Goal: Task Accomplishment & Management: Complete application form

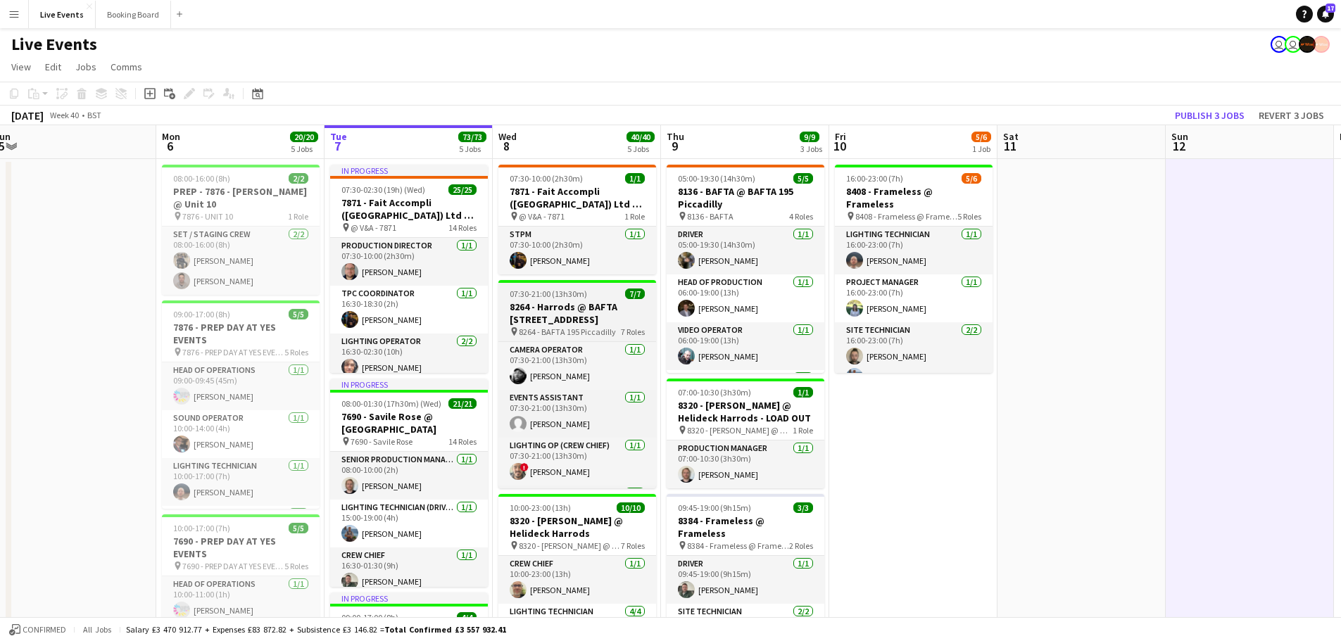
scroll to position [70, 0]
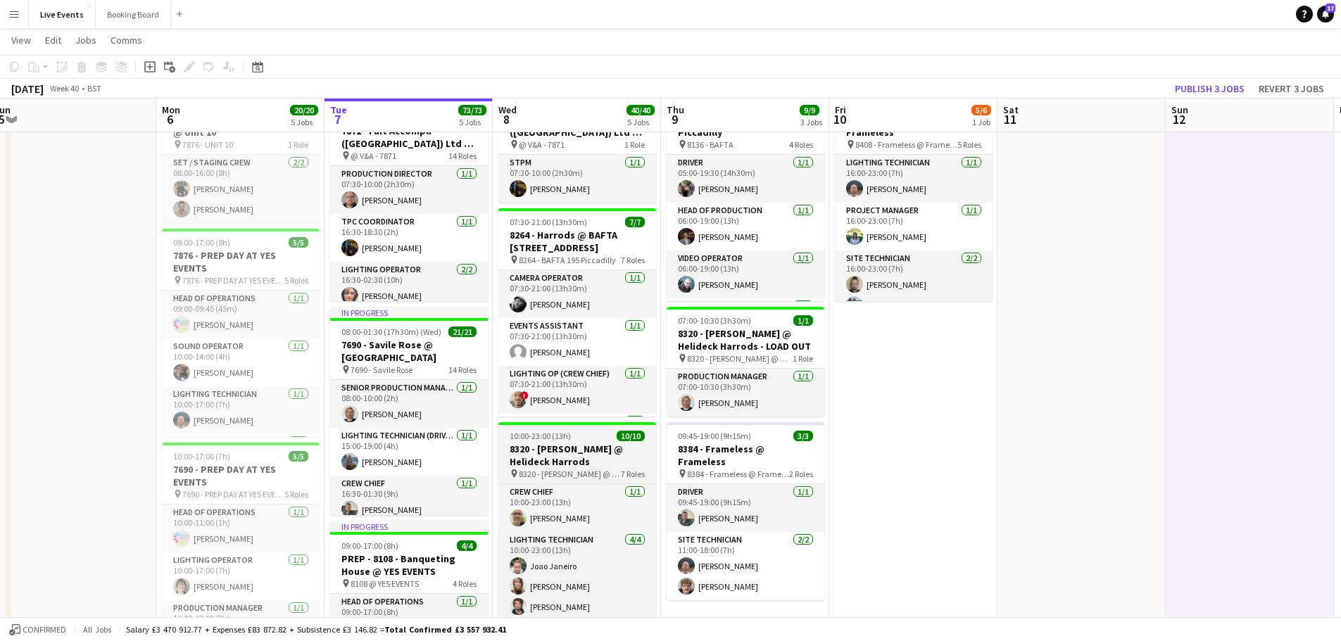
click at [565, 453] on h3 "8320 - [PERSON_NAME] @ Helideck Harrods" at bounding box center [577, 455] width 158 height 25
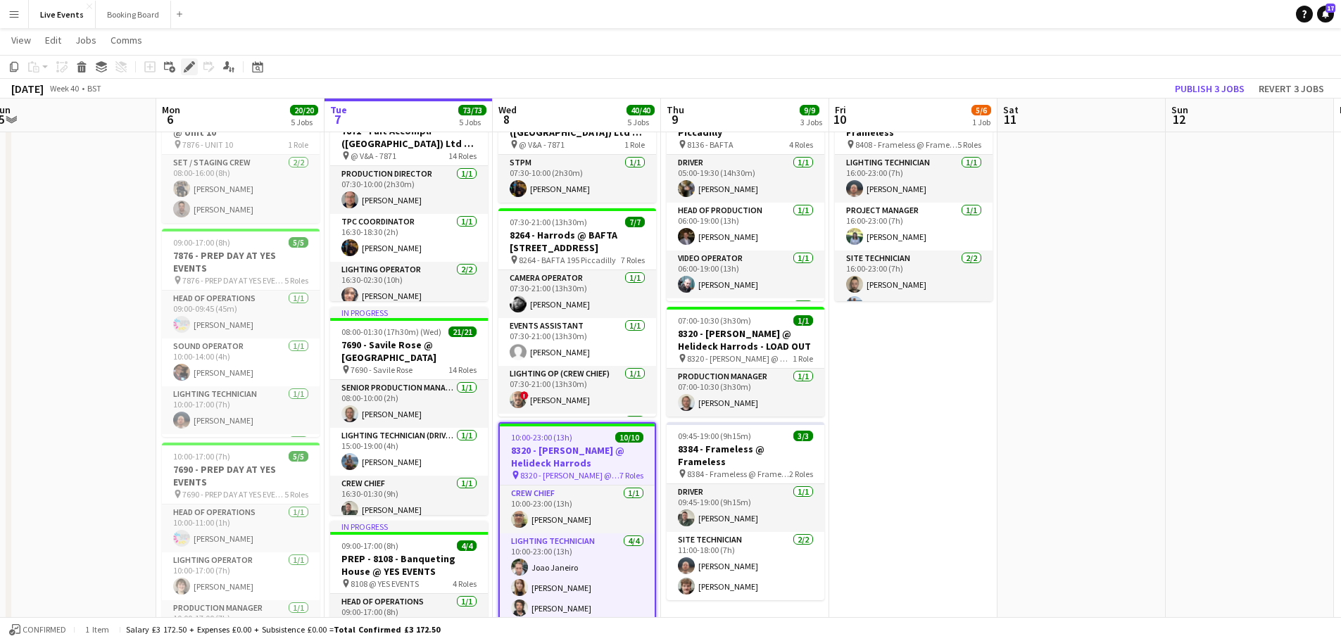
click at [189, 70] on icon "Edit" at bounding box center [189, 66] width 11 height 11
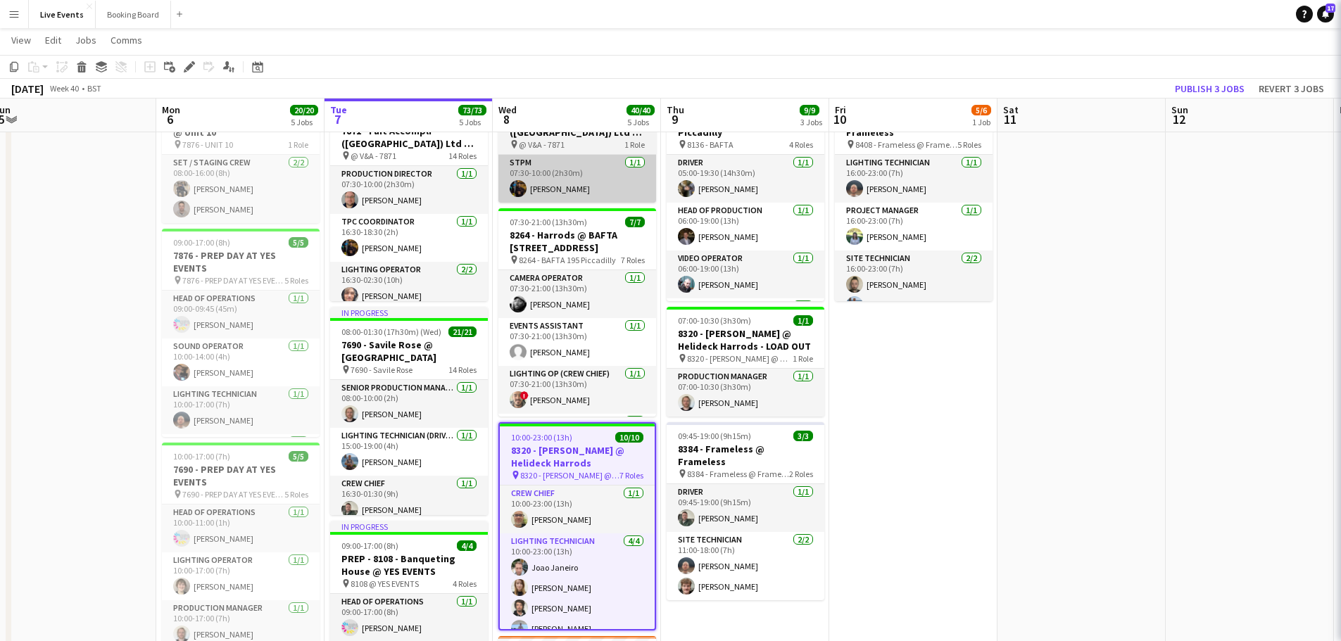
type input "**********"
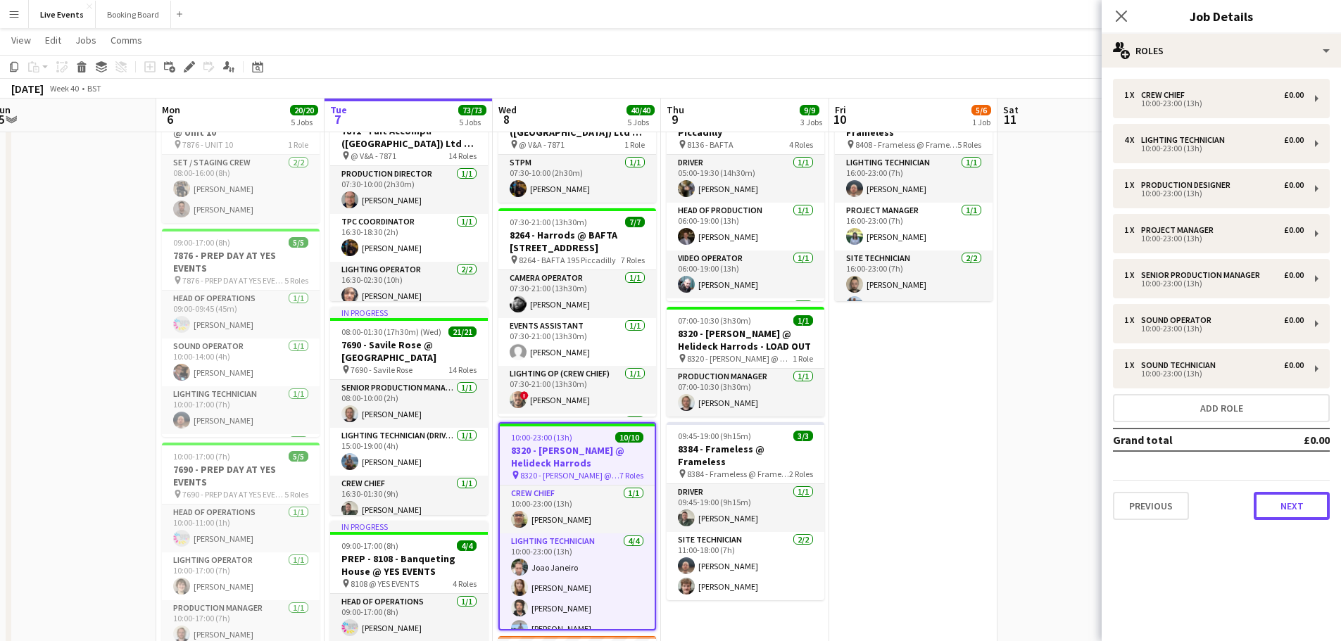
click at [1279, 505] on button "Next" at bounding box center [1292, 506] width 76 height 28
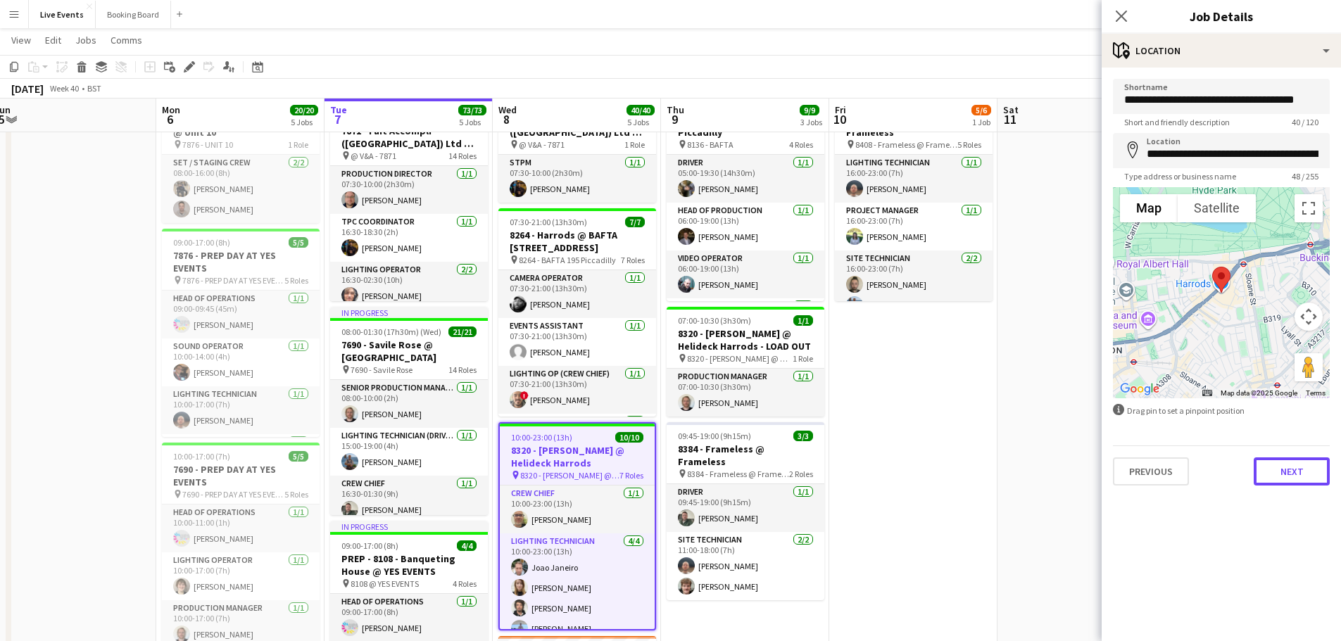
click at [1285, 473] on button "Next" at bounding box center [1292, 472] width 76 height 28
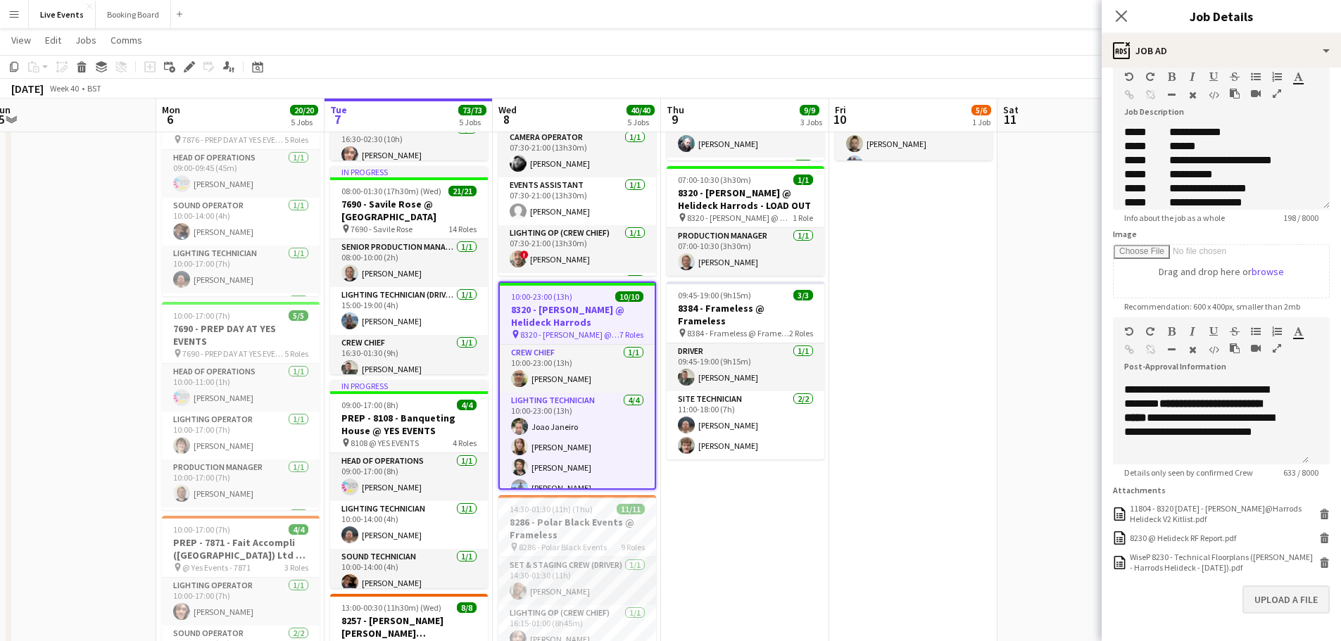
scroll to position [133, 0]
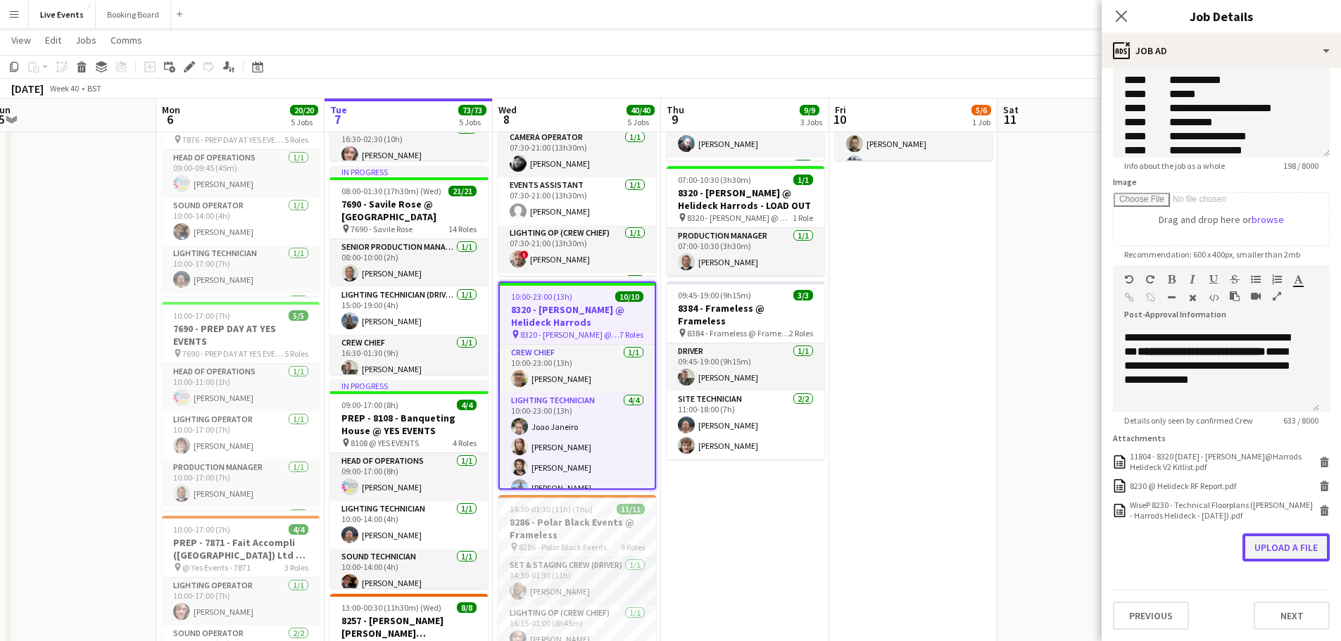
click at [1268, 549] on button "Upload a file" at bounding box center [1285, 548] width 87 height 28
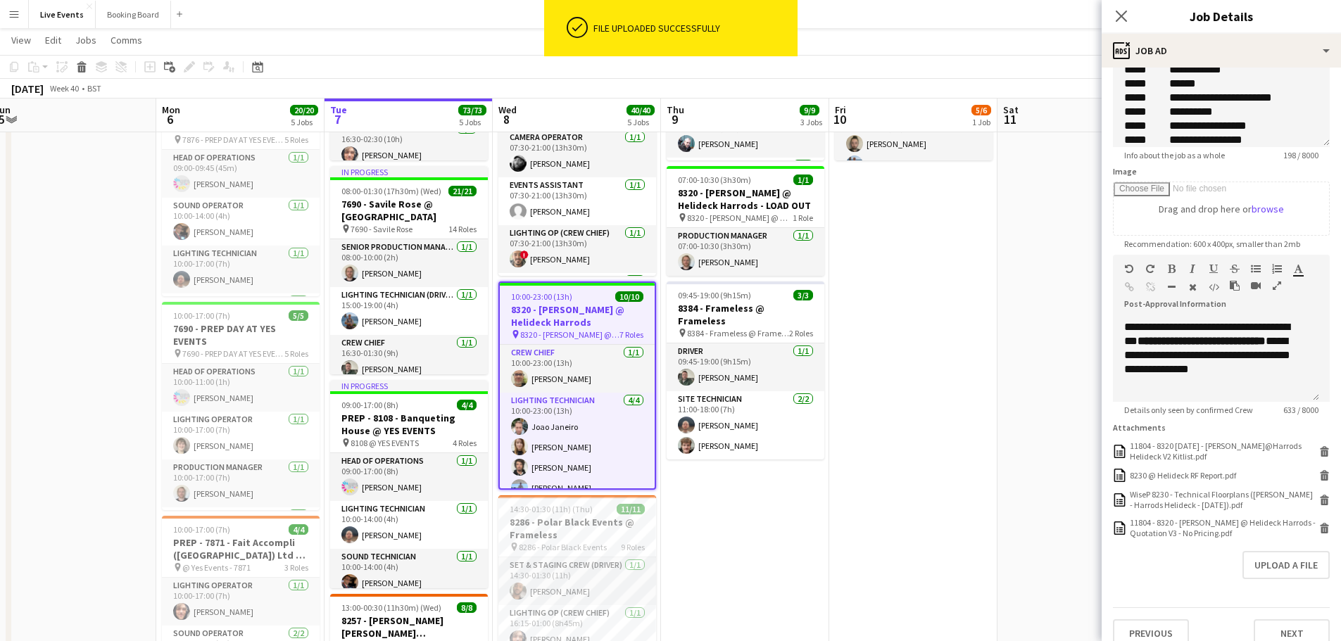
scroll to position [161, 0]
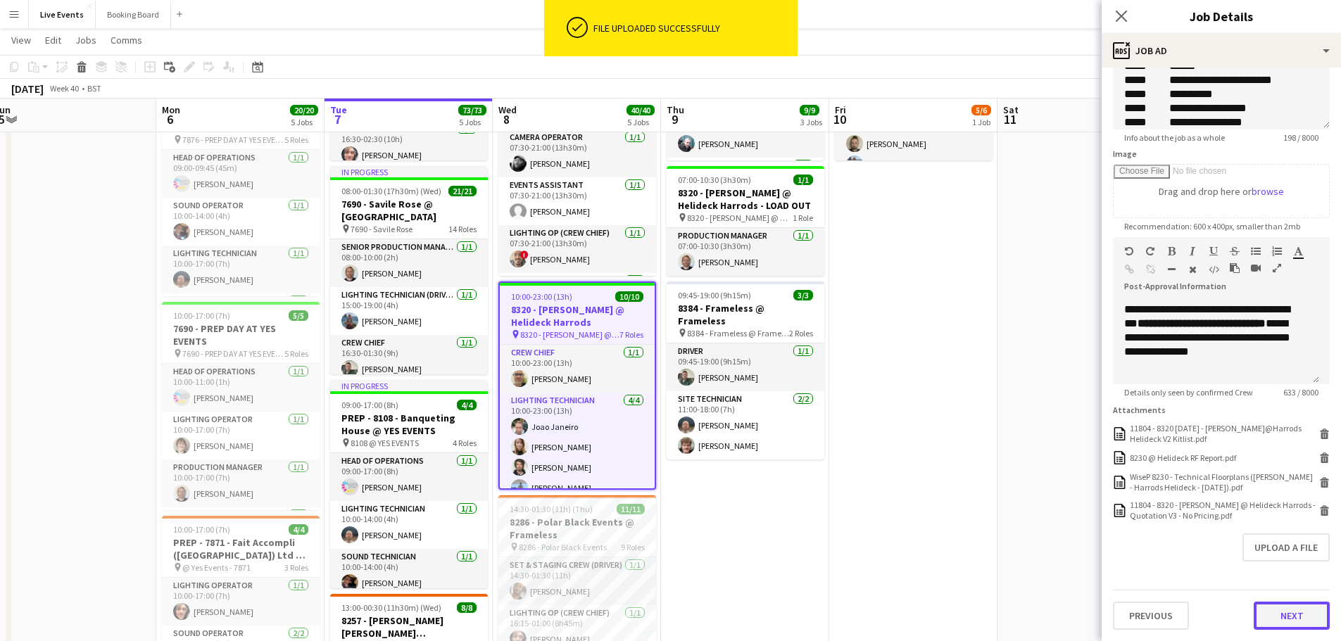
click at [1266, 605] on button "Next" at bounding box center [1292, 616] width 76 height 28
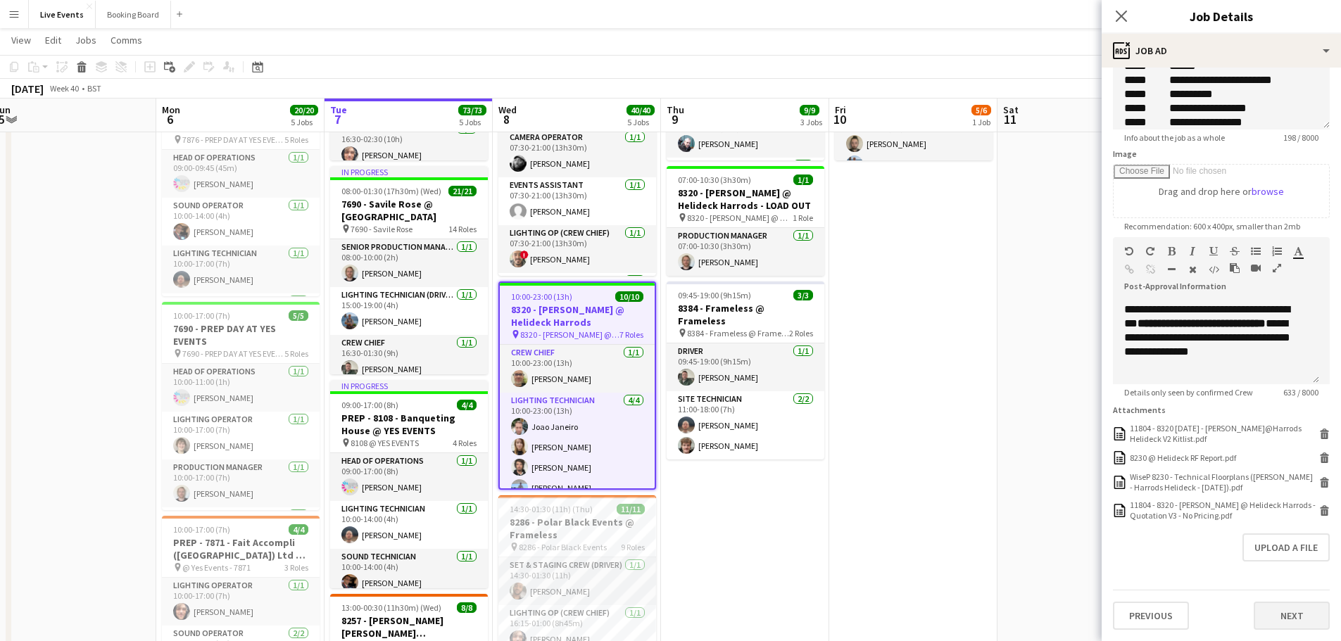
scroll to position [0, 0]
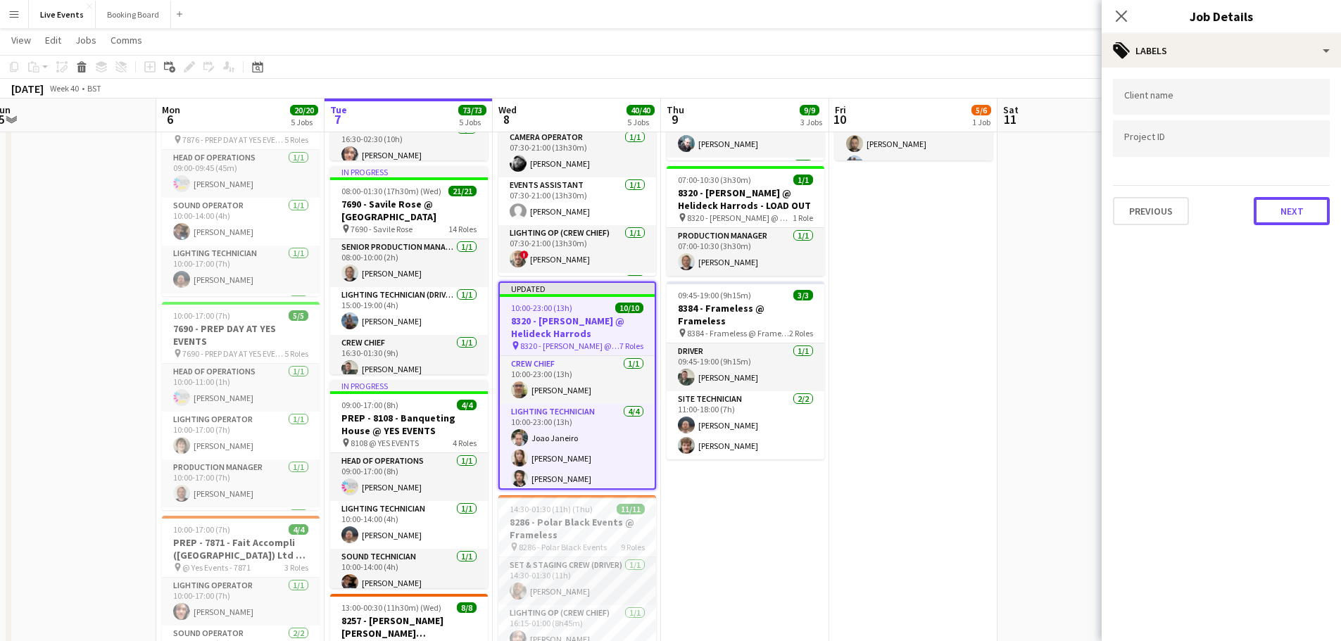
click at [1285, 220] on button "Next" at bounding box center [1292, 211] width 76 height 28
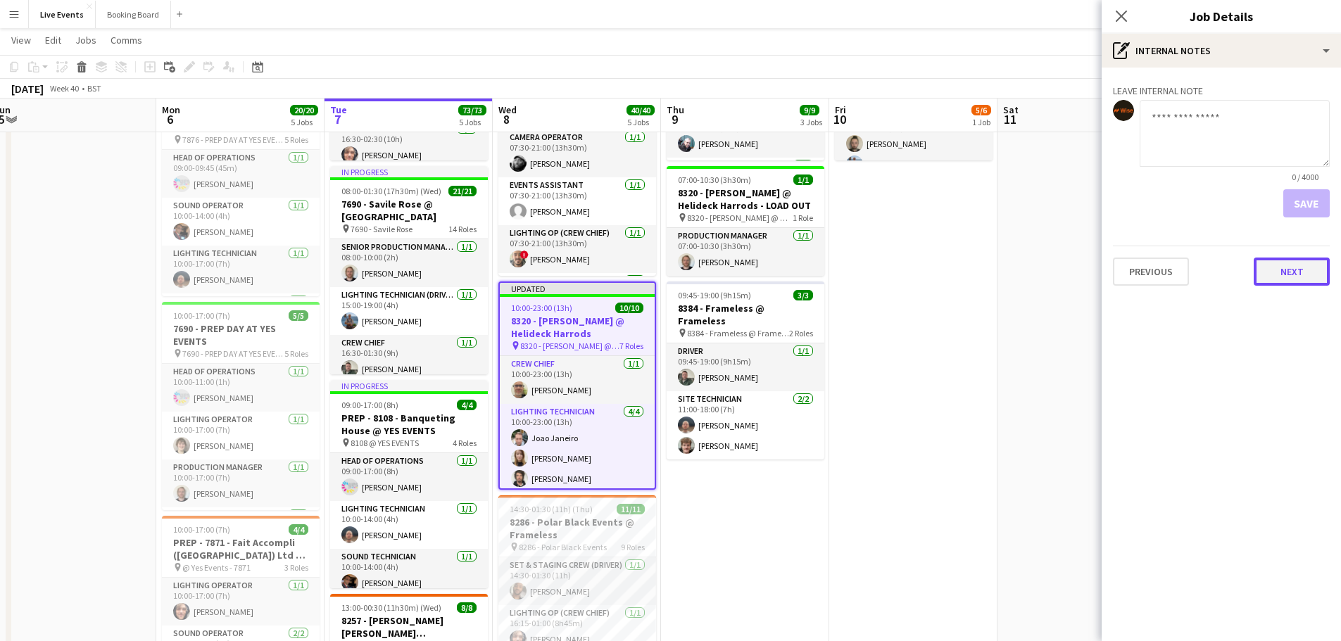
click at [1285, 263] on button "Next" at bounding box center [1292, 272] width 76 height 28
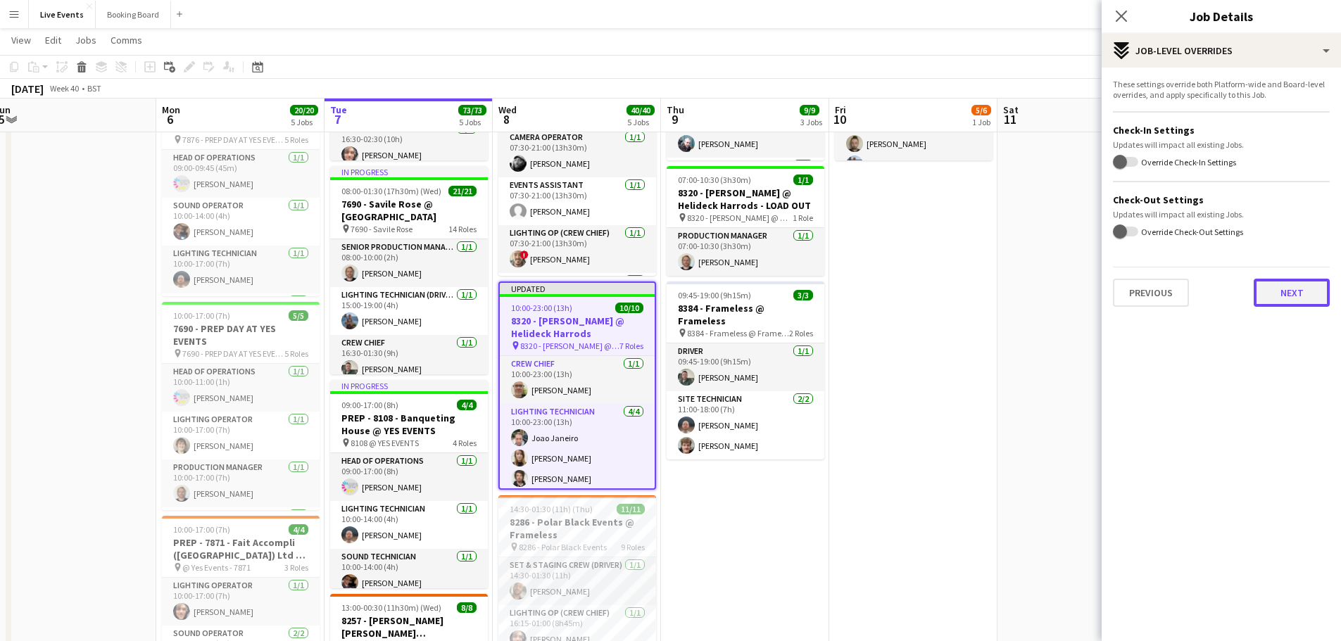
click at [1278, 294] on button "Next" at bounding box center [1292, 293] width 76 height 28
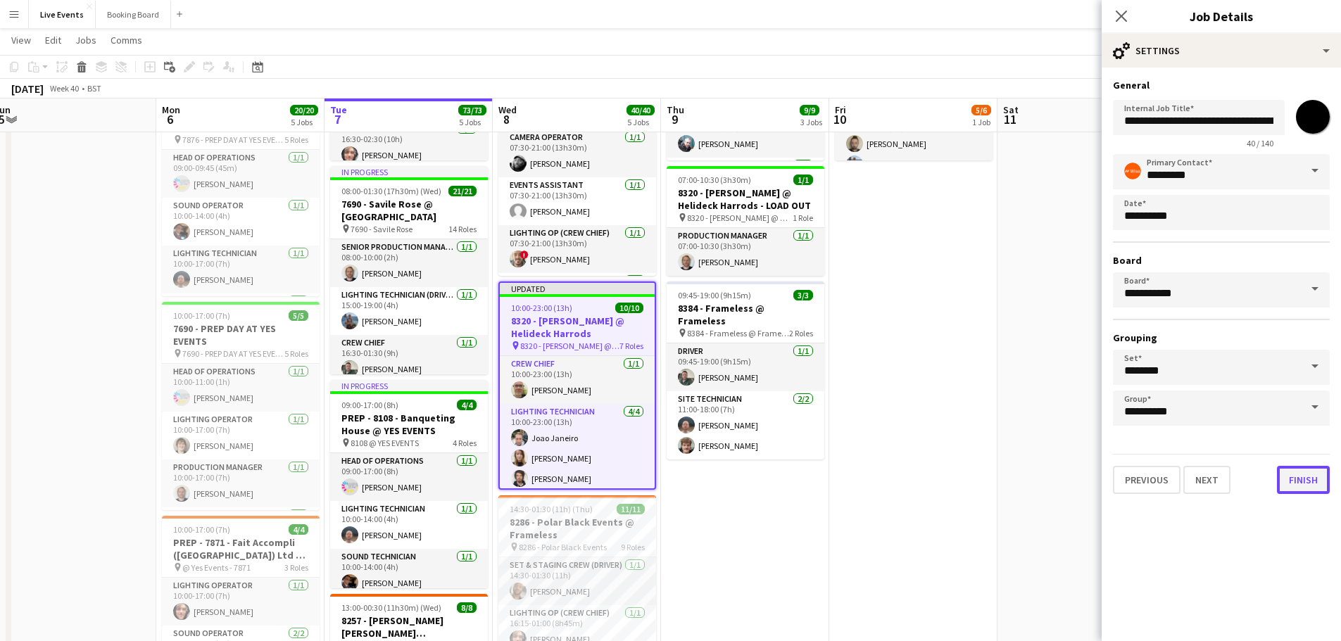
click at [1313, 484] on button "Finish" at bounding box center [1303, 480] width 53 height 28
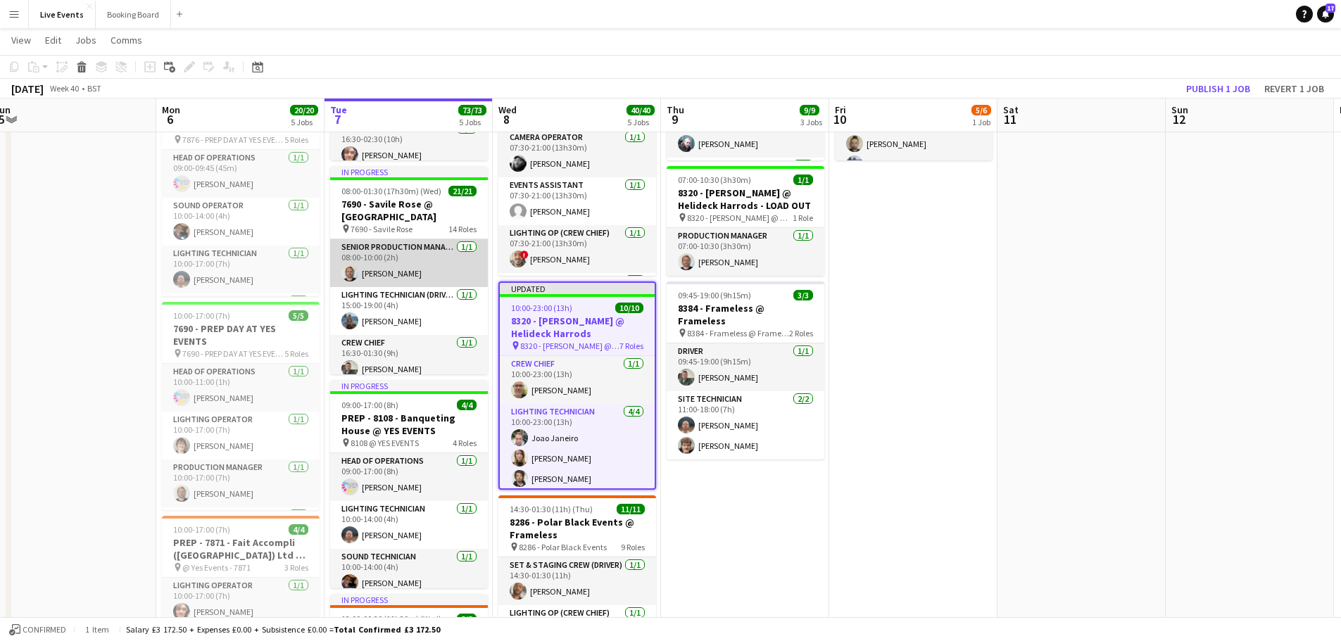
scroll to position [141, 0]
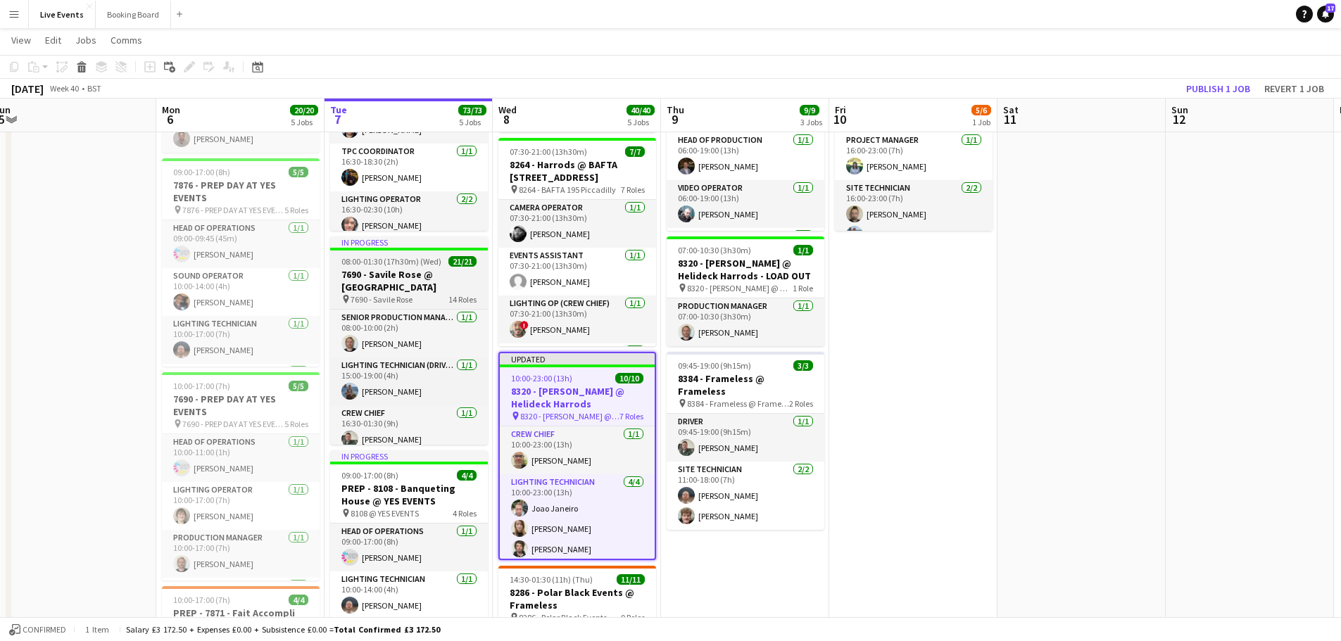
click at [401, 276] on h3 "7690 - Savile Rose @ [GEOGRAPHIC_DATA]" at bounding box center [409, 280] width 158 height 25
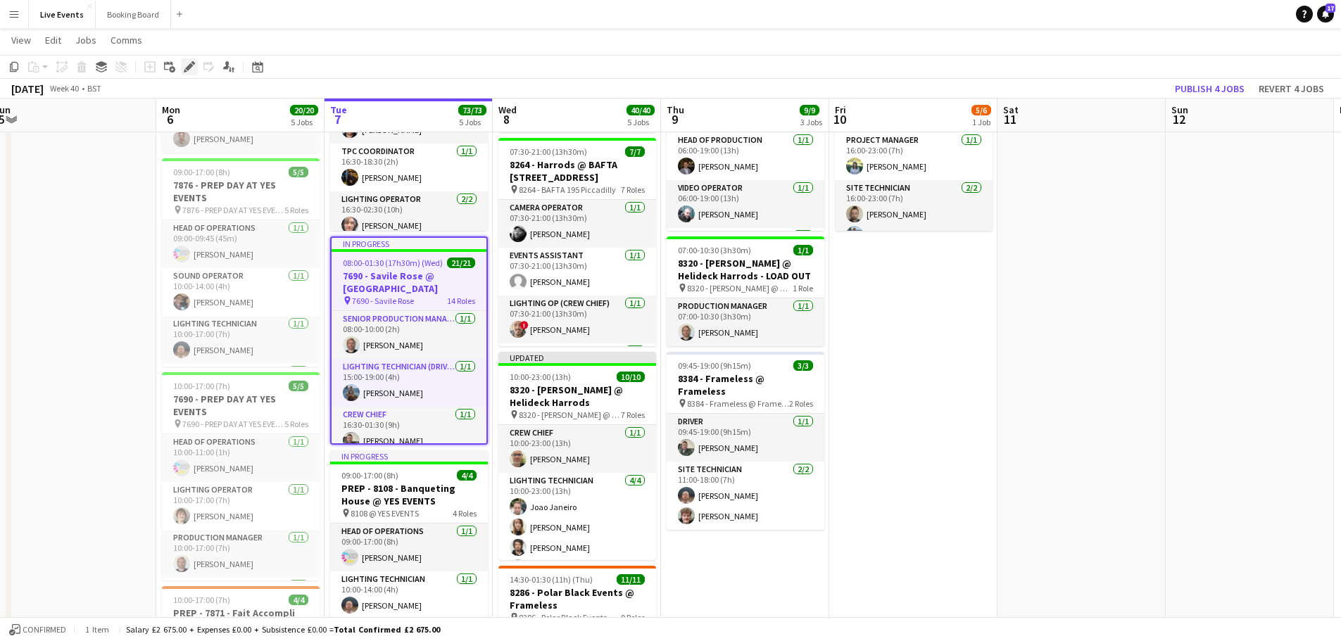
click at [192, 68] on icon "Edit" at bounding box center [189, 66] width 11 height 11
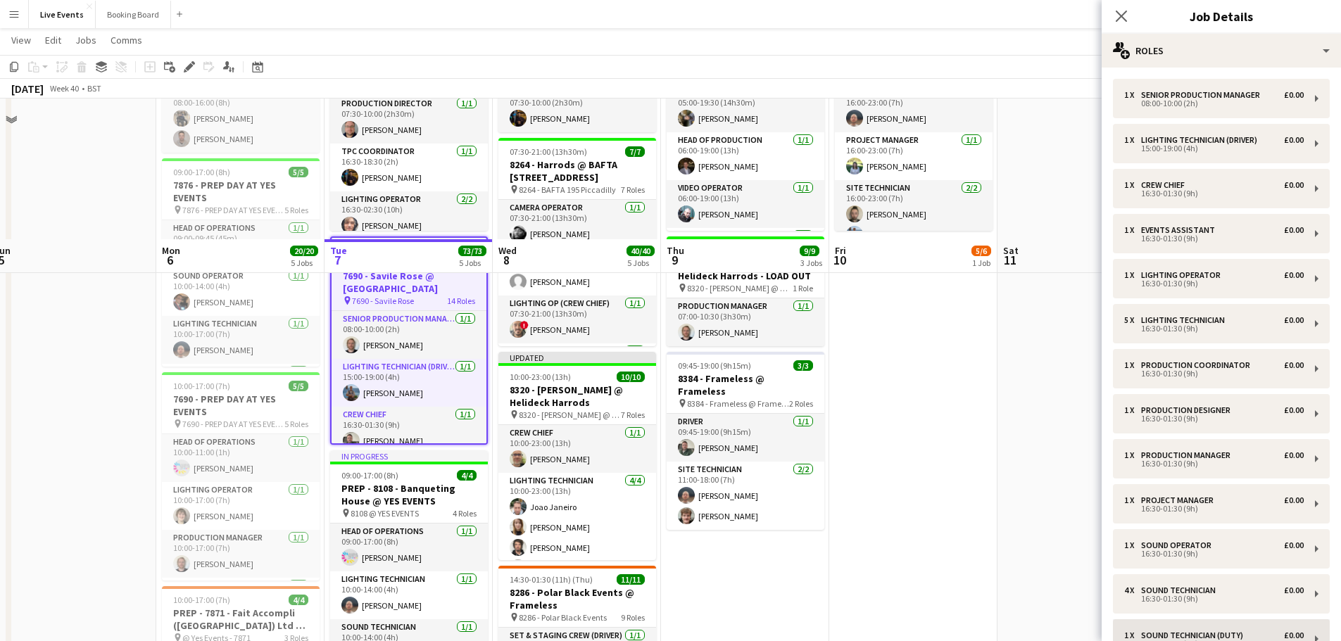
scroll to position [282, 0]
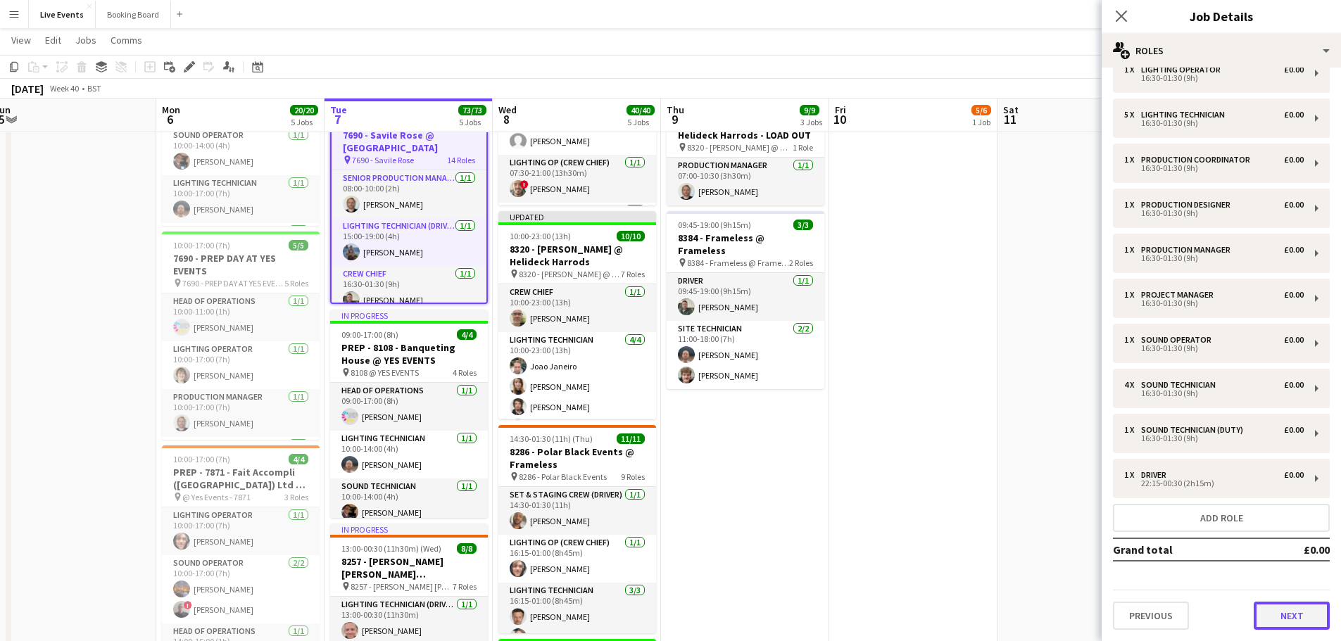
click at [1278, 605] on button "Next" at bounding box center [1292, 616] width 76 height 28
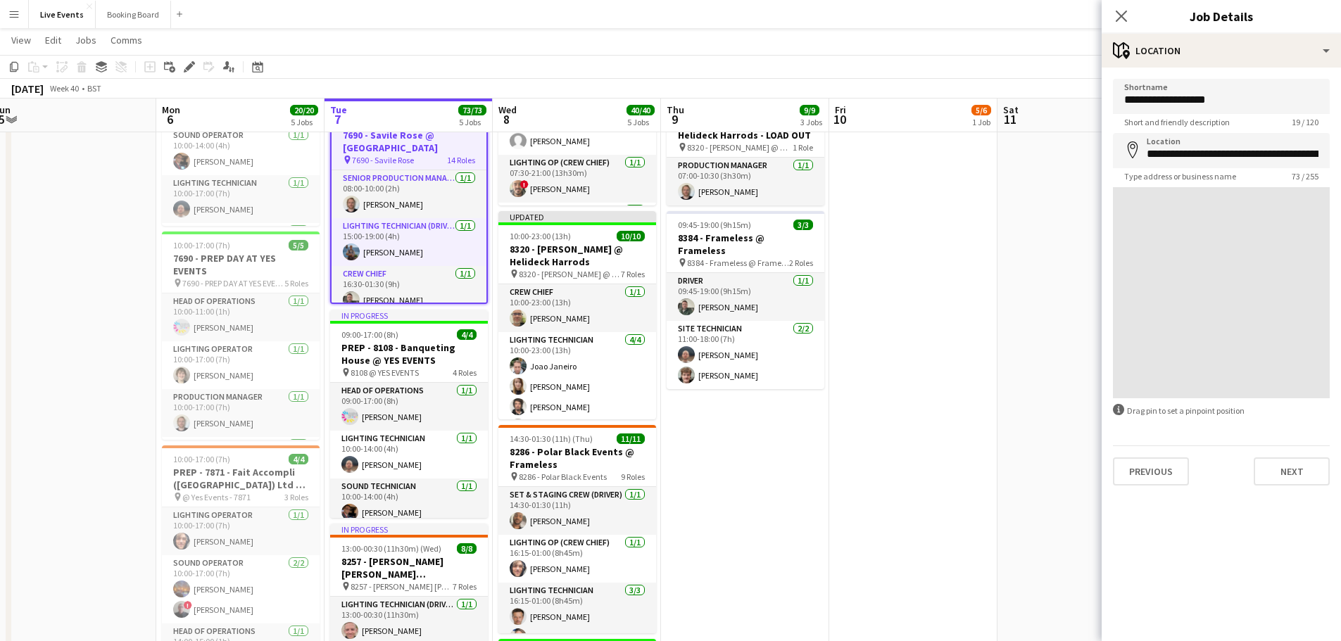
scroll to position [0, 0]
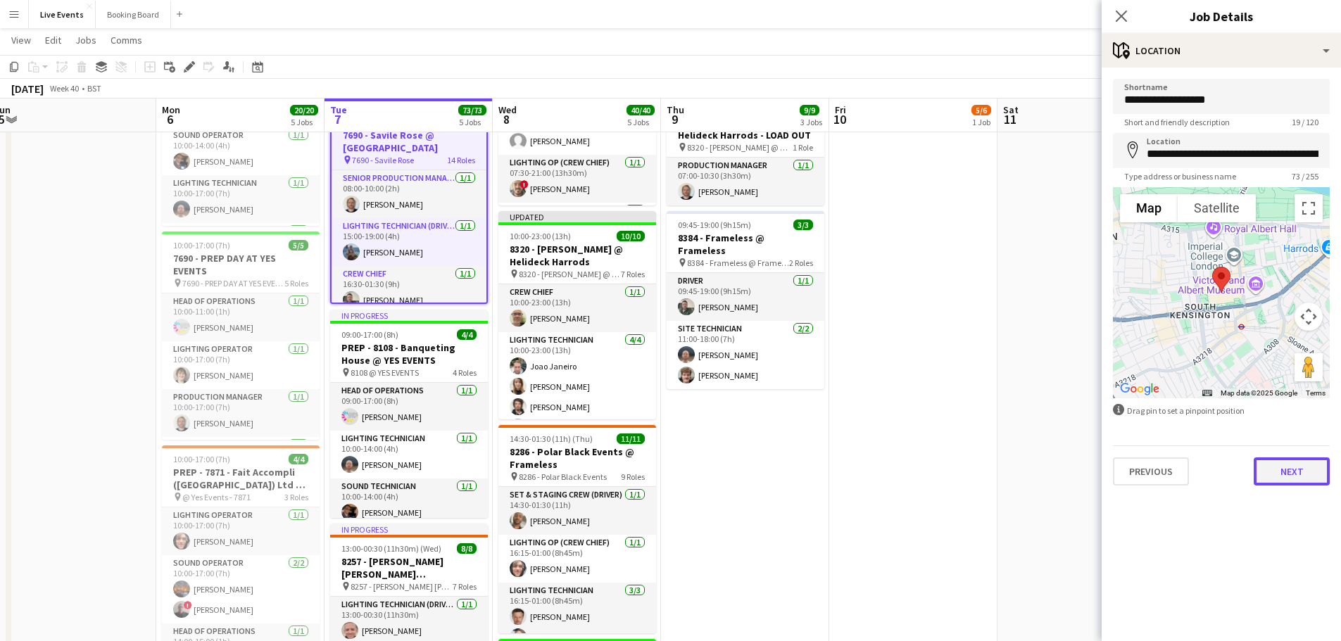
click at [1290, 461] on button "Next" at bounding box center [1292, 472] width 76 height 28
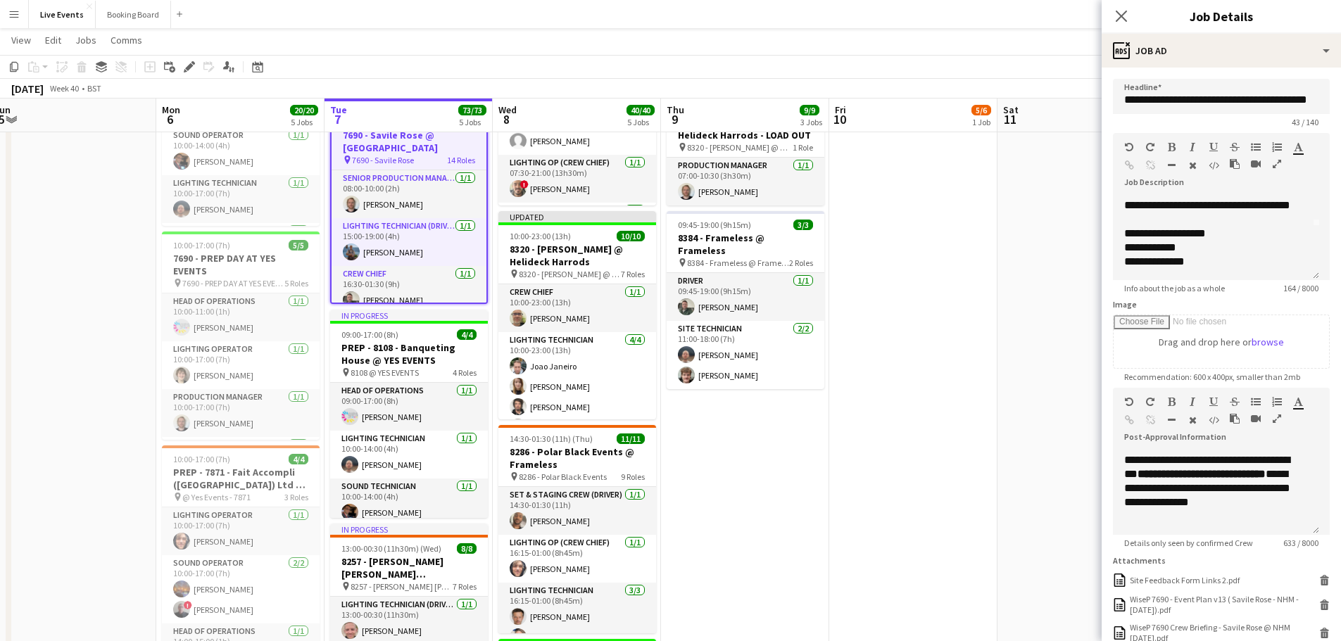
scroll to position [279, 0]
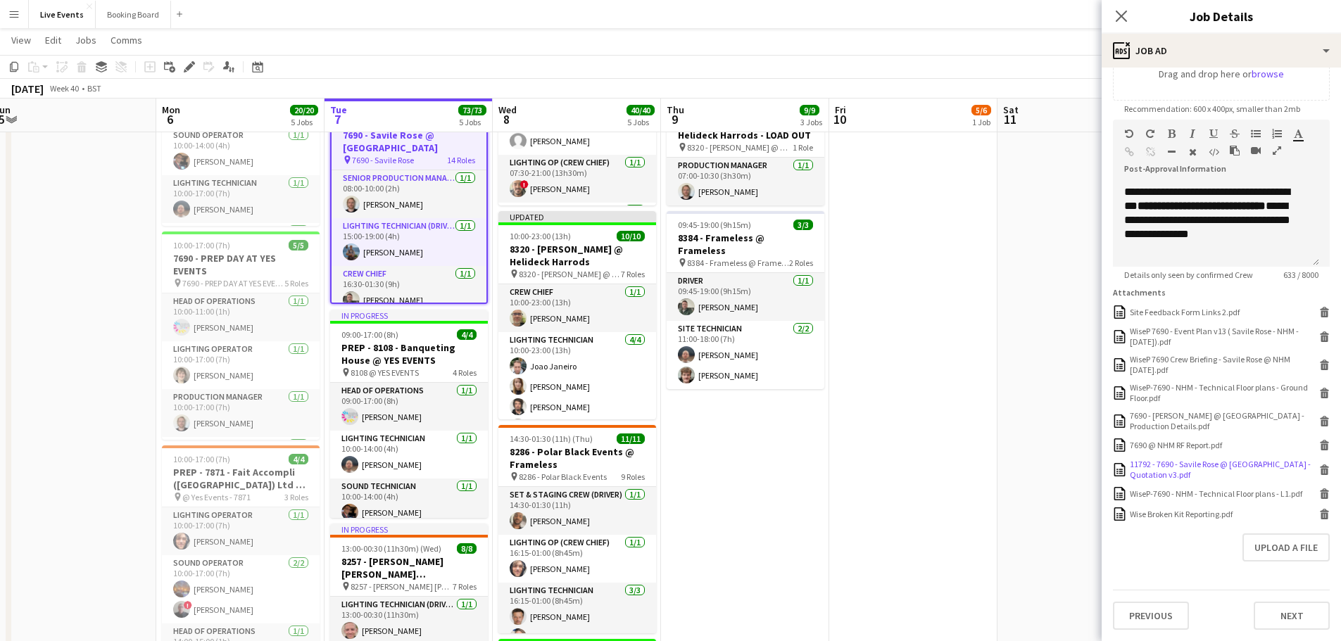
click at [1321, 470] on icon at bounding box center [1324, 471] width 7 height 6
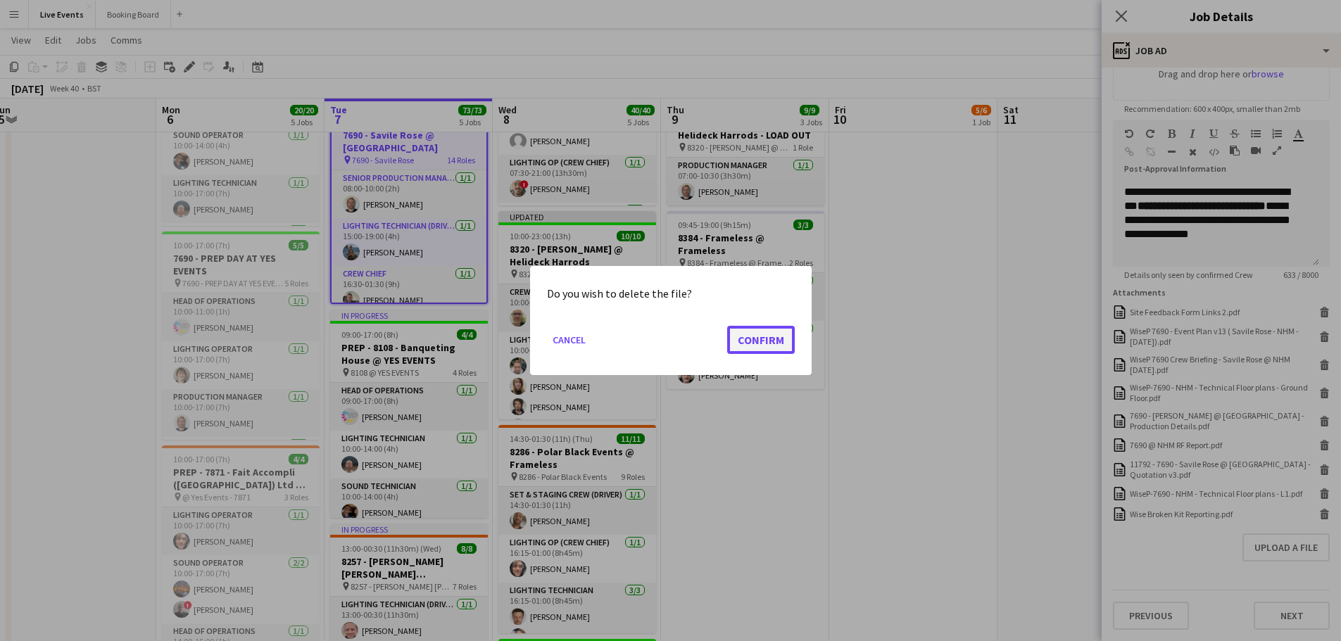
click at [763, 335] on button "Confirm" at bounding box center [761, 340] width 68 height 28
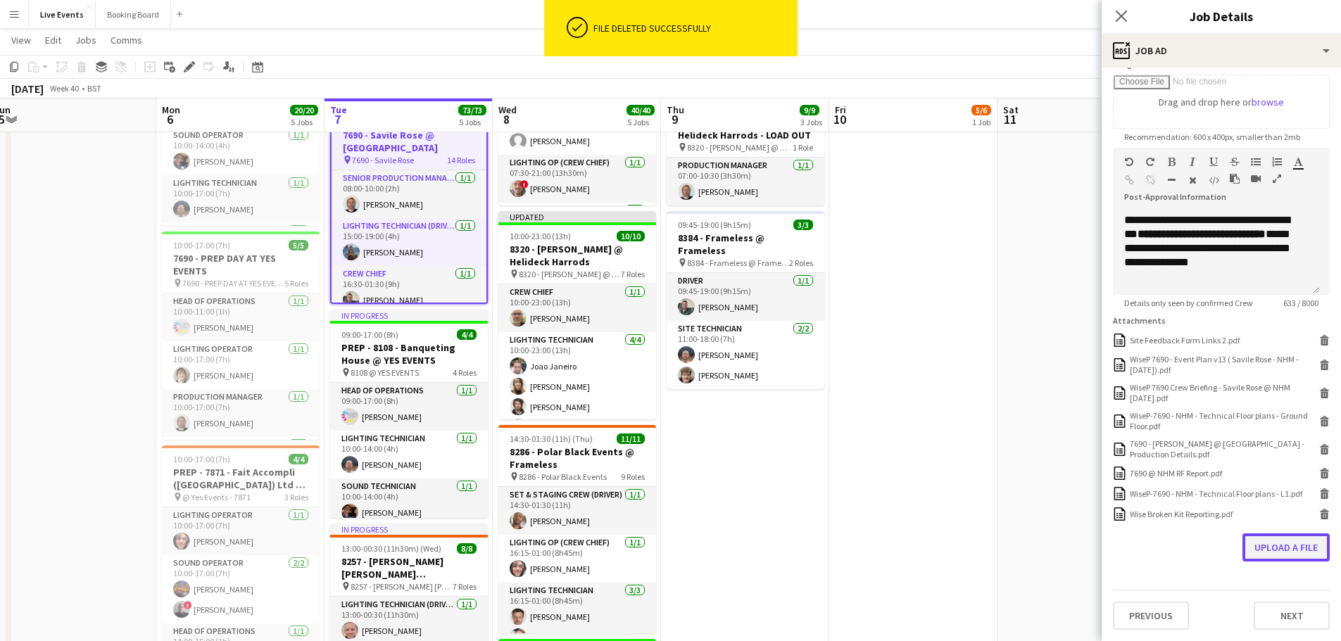
click at [1253, 546] on button "Upload a file" at bounding box center [1285, 548] width 87 height 28
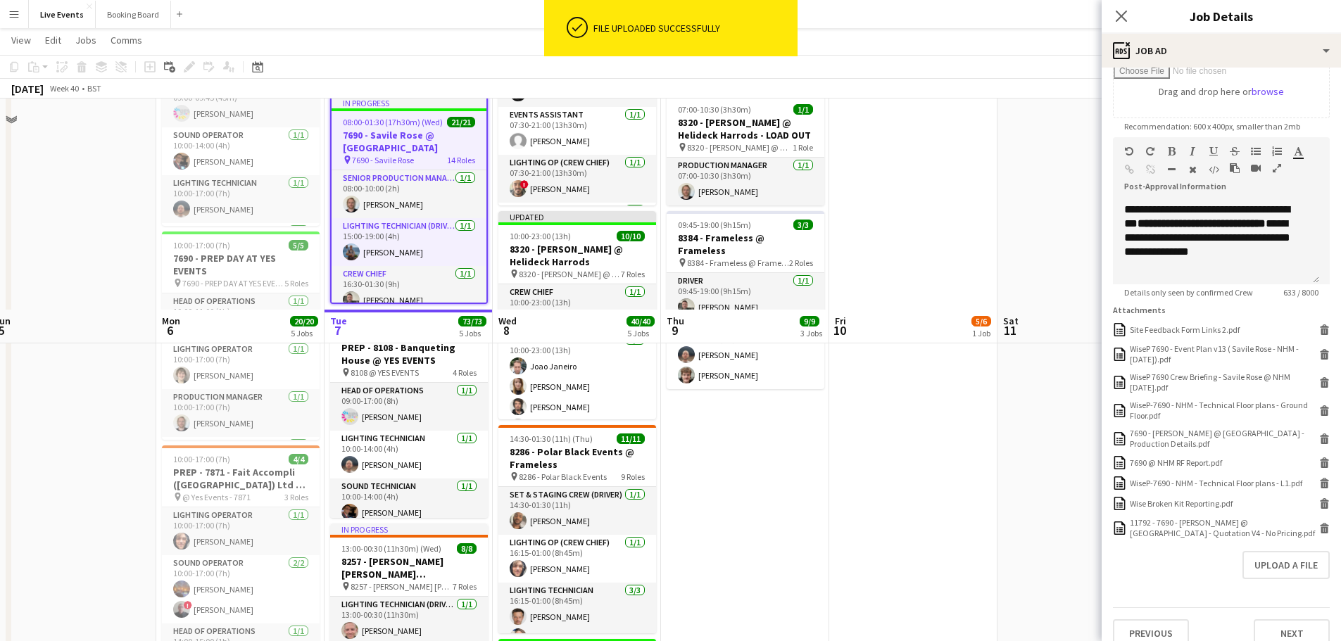
scroll to position [493, 0]
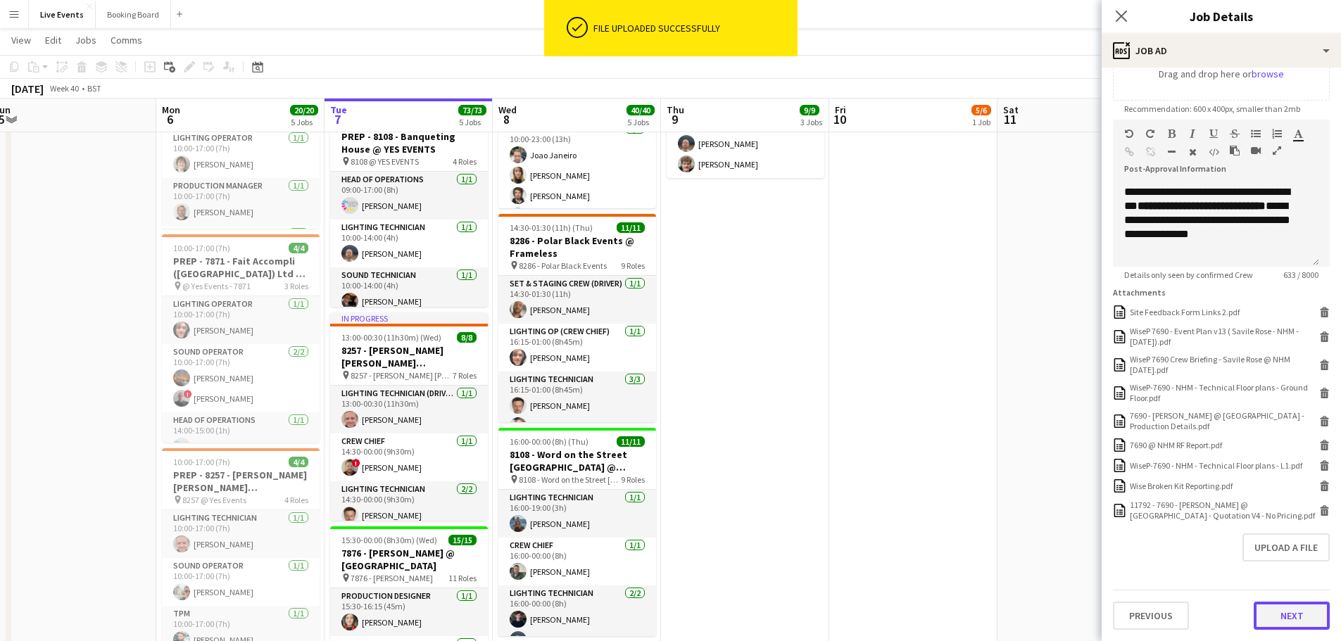
click at [1289, 615] on button "Next" at bounding box center [1292, 616] width 76 height 28
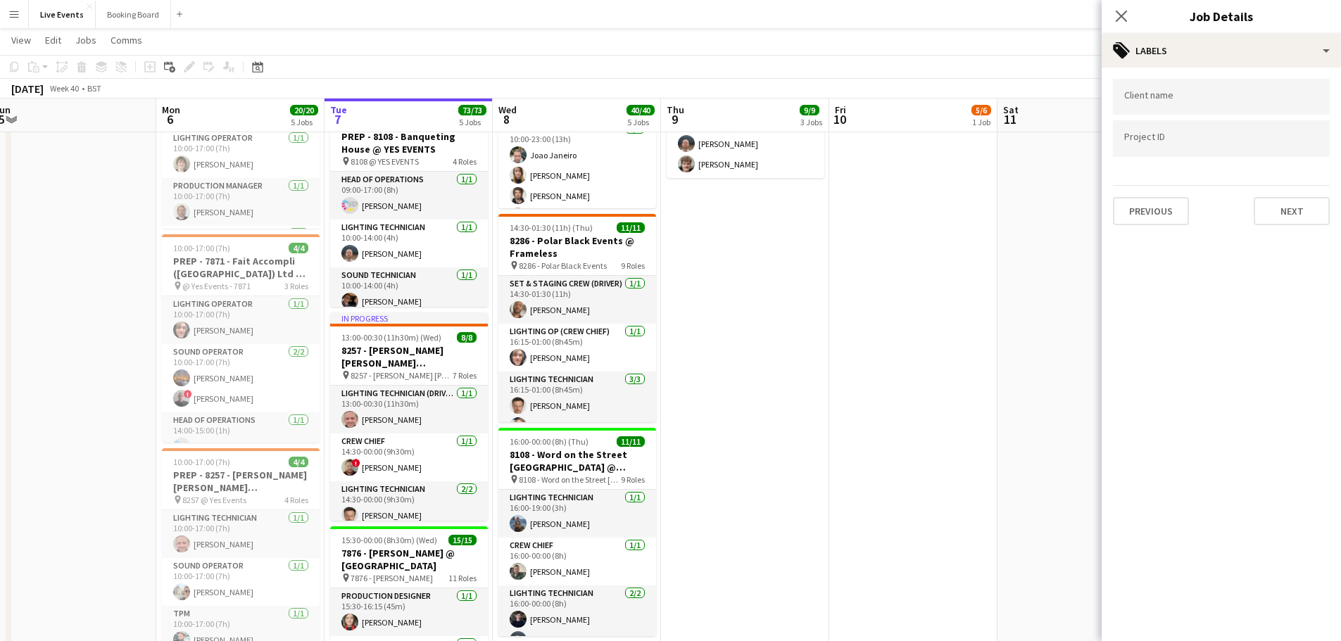
scroll to position [0, 0]
click at [1283, 206] on button "Next" at bounding box center [1292, 211] width 76 height 28
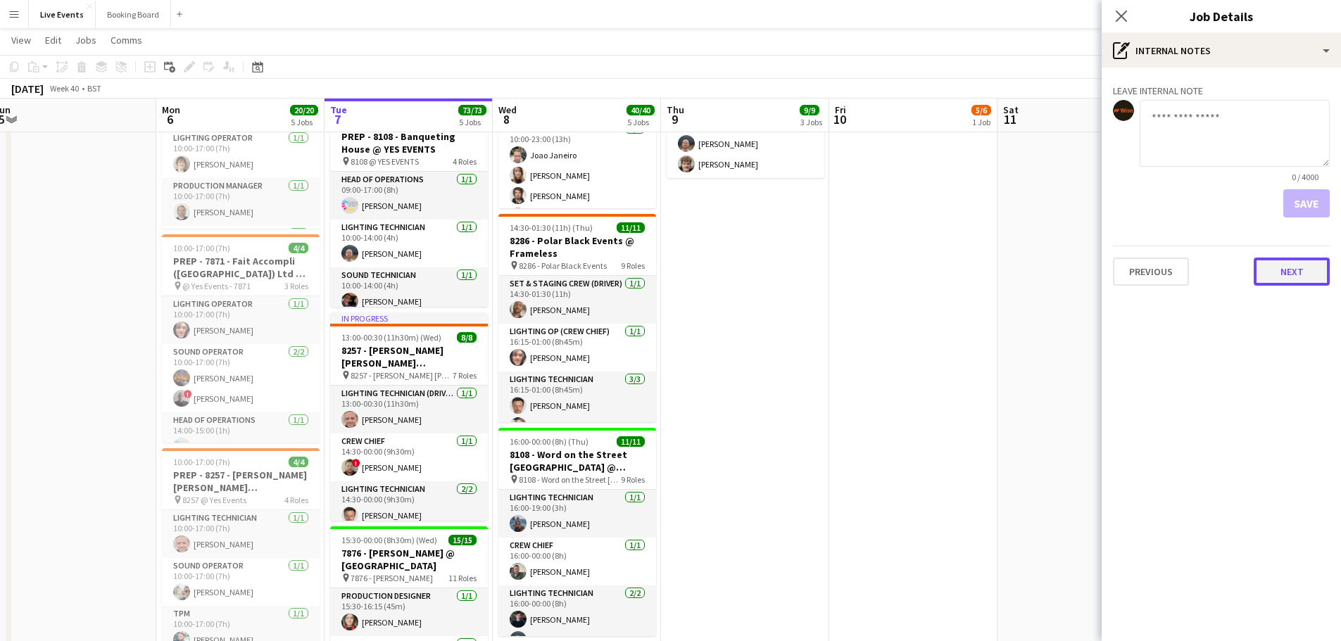
click at [1294, 269] on button "Next" at bounding box center [1292, 272] width 76 height 28
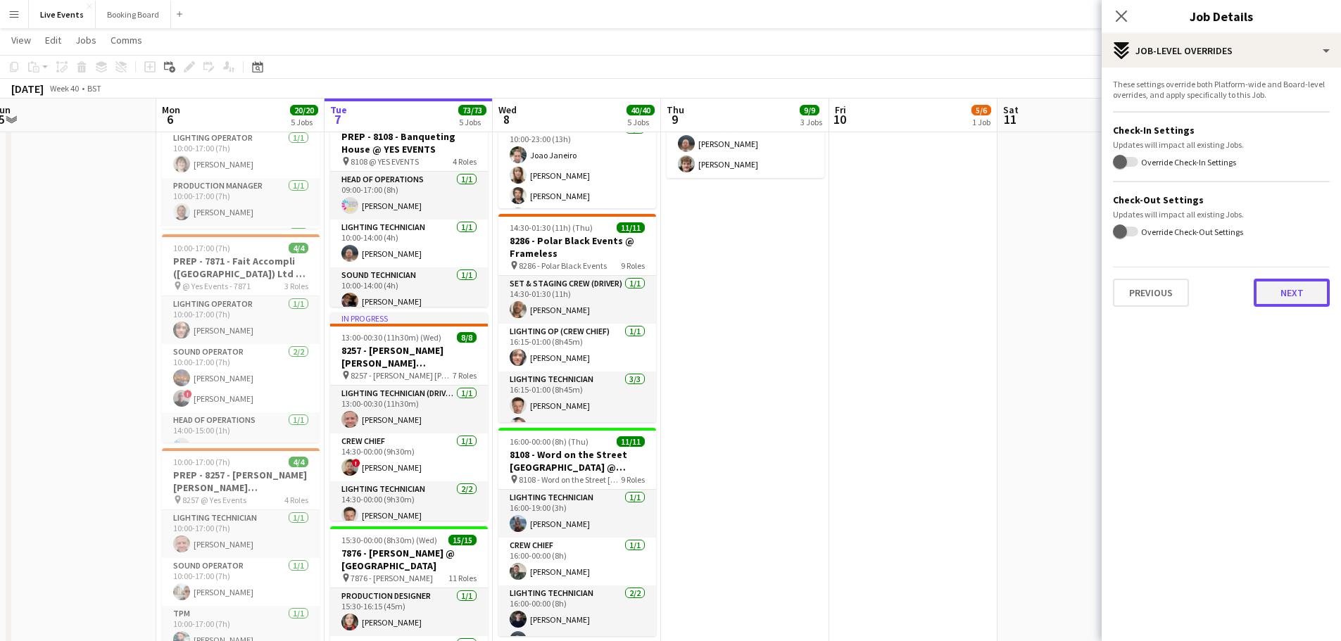
click at [1295, 296] on button "Next" at bounding box center [1292, 293] width 76 height 28
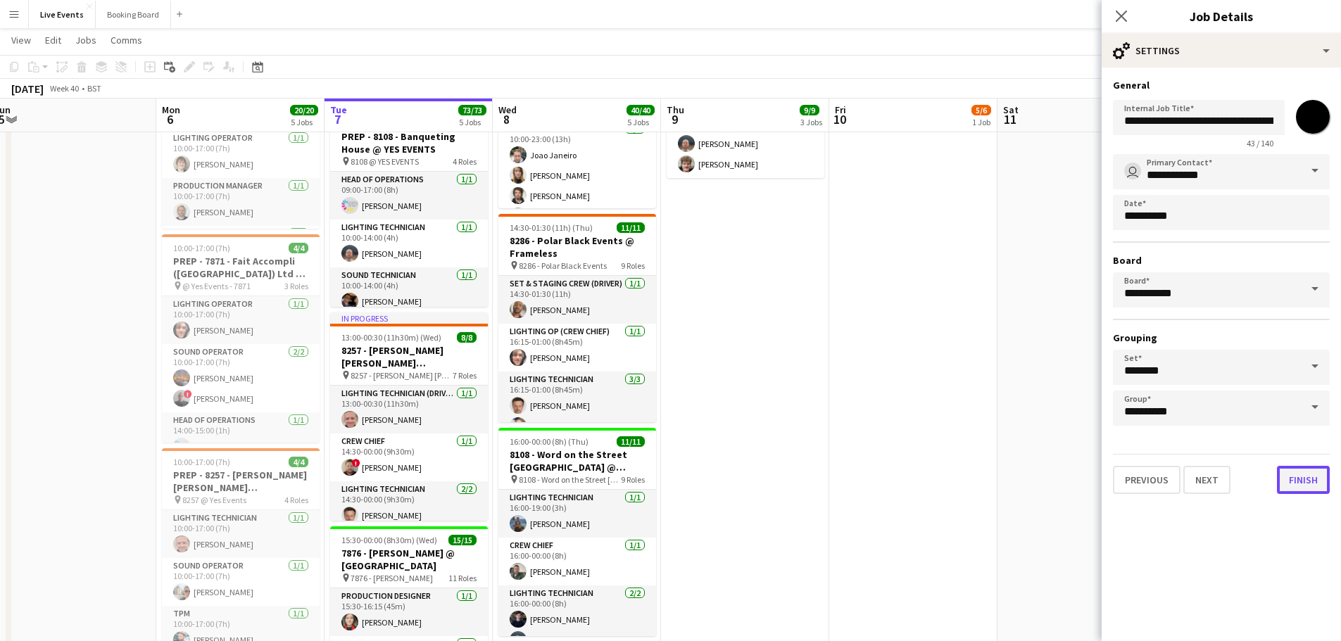
click at [1315, 483] on button "Finish" at bounding box center [1303, 480] width 53 height 28
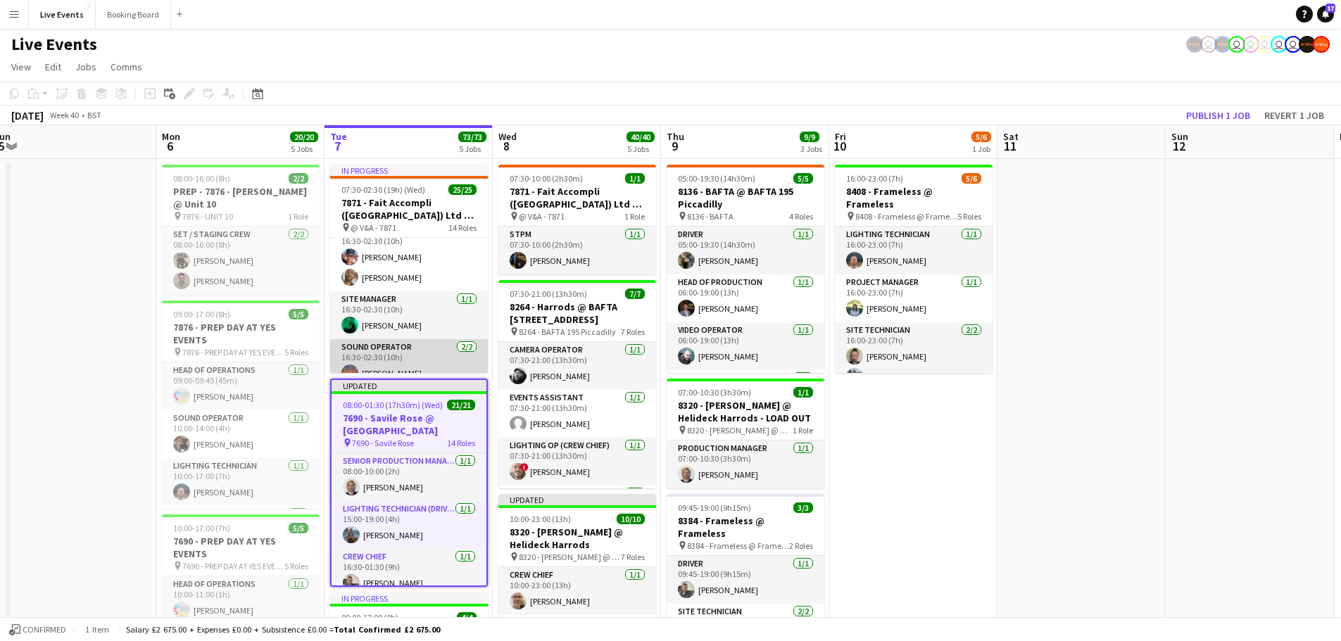
scroll to position [634, 0]
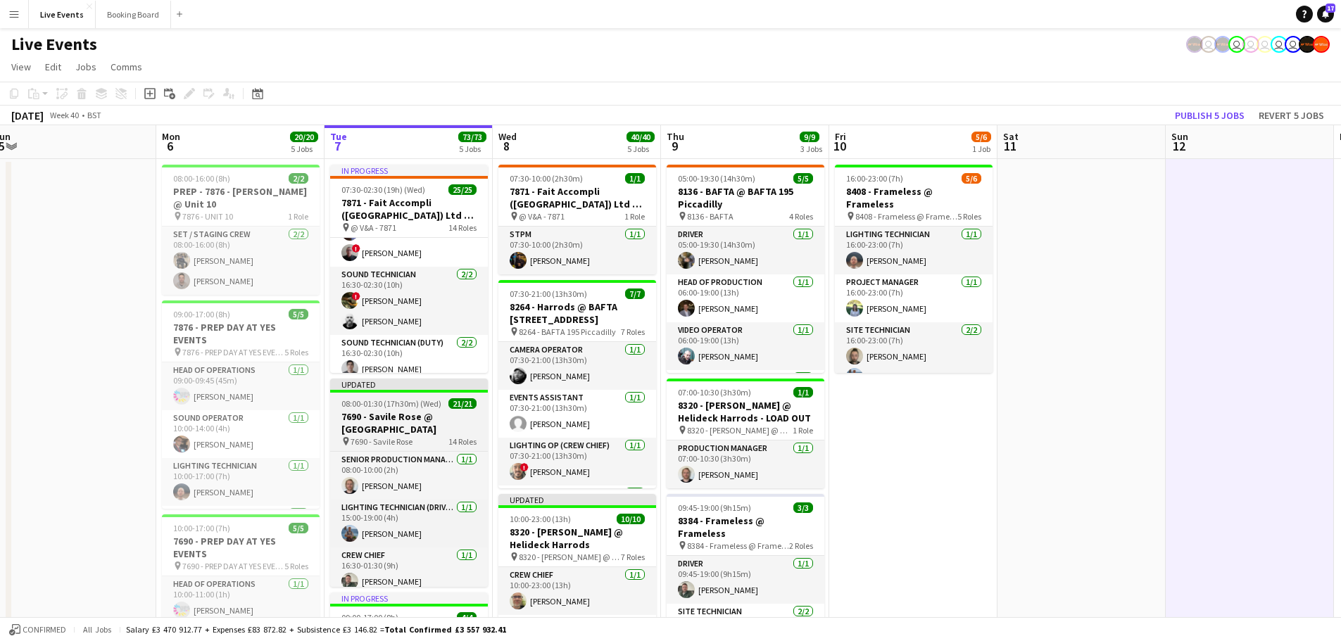
click at [386, 420] on h3 "7690 - Savile Rose @ [GEOGRAPHIC_DATA]" at bounding box center [409, 422] width 158 height 25
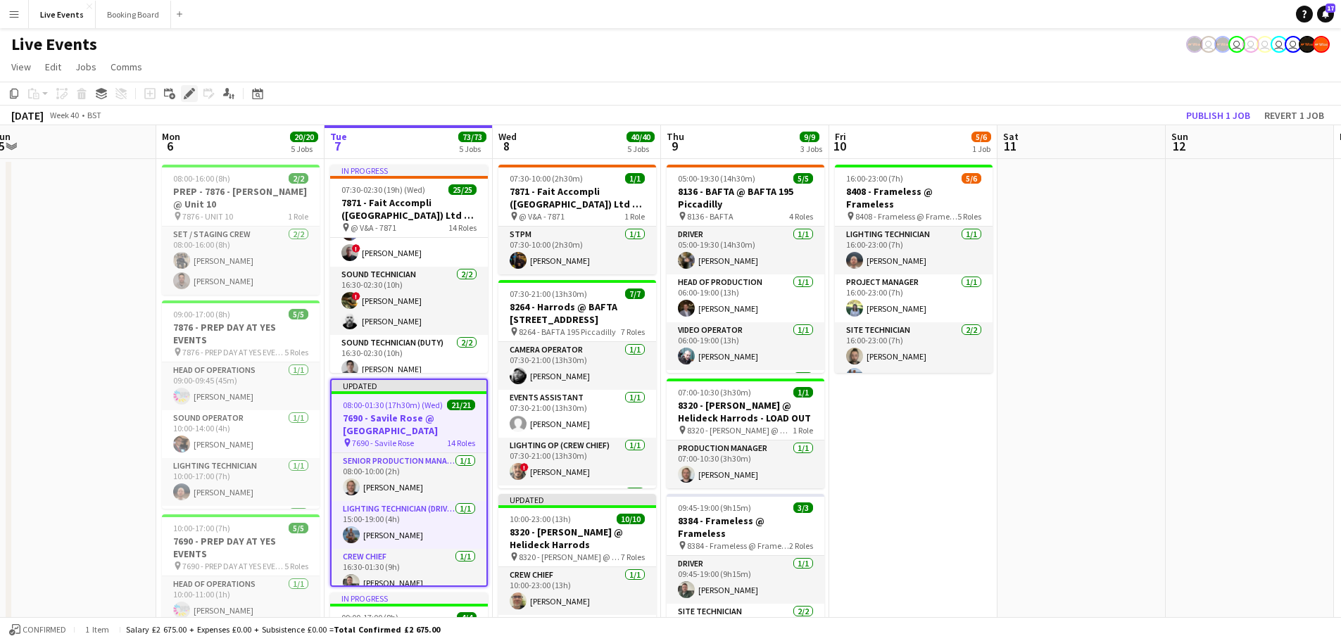
click at [188, 94] on icon at bounding box center [189, 94] width 8 height 8
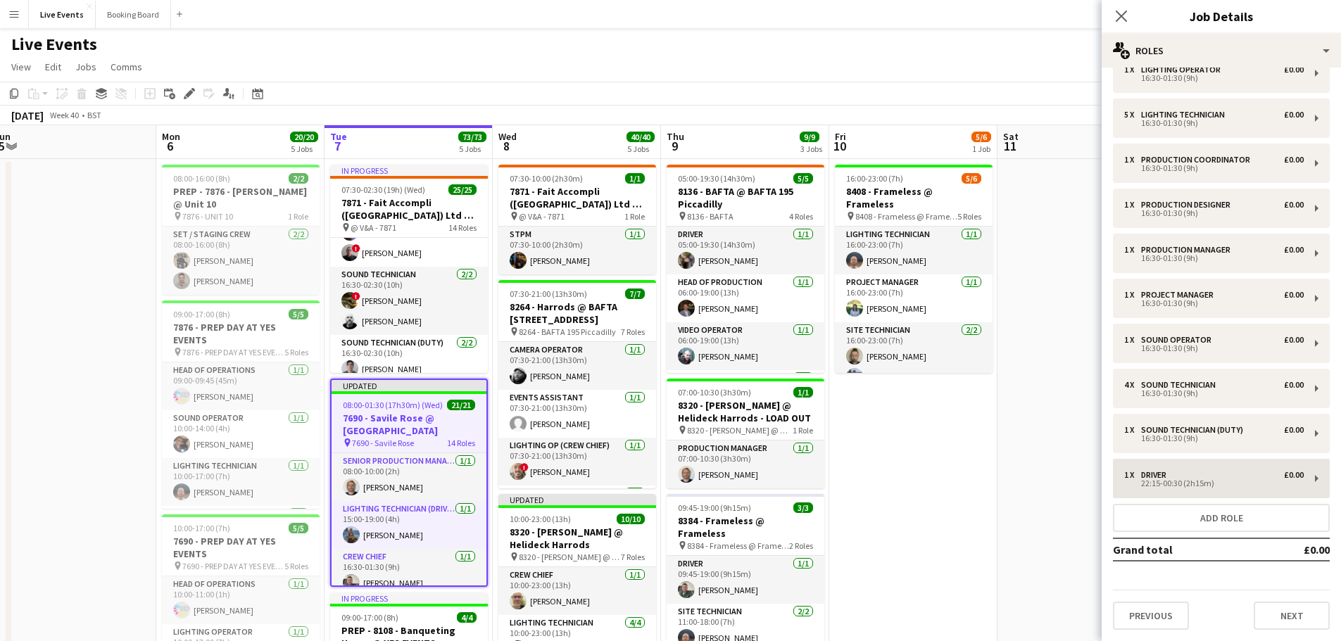
scroll to position [70, 0]
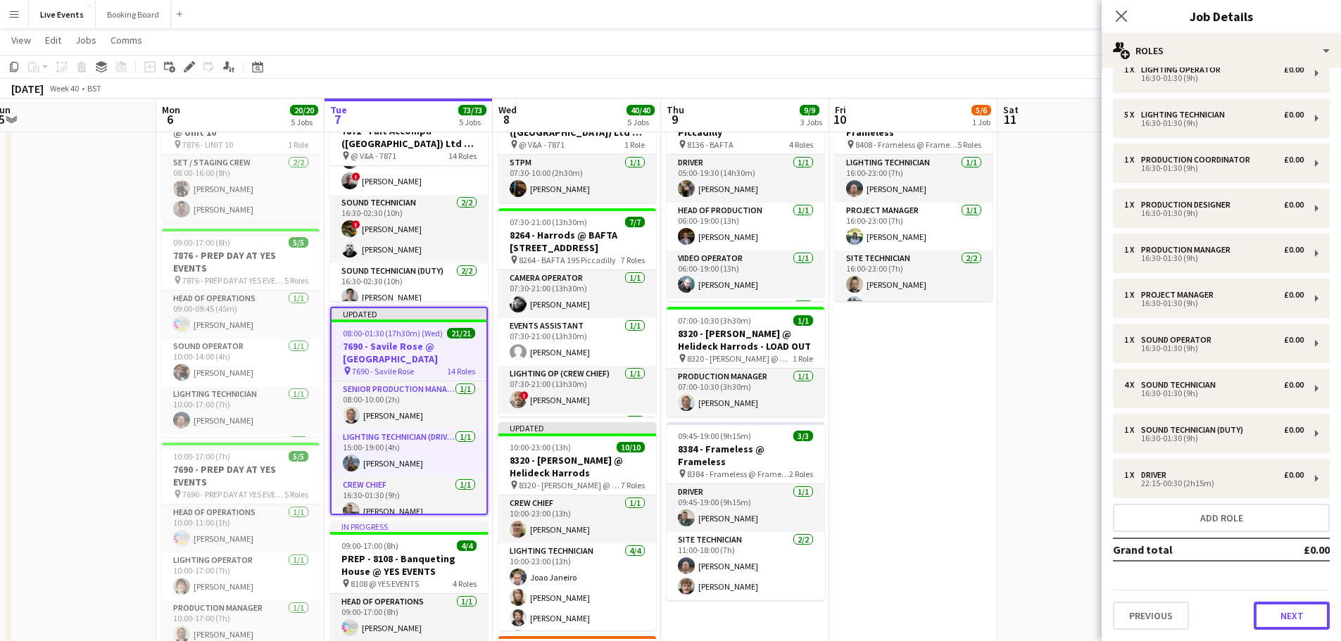
click at [1273, 612] on button "Next" at bounding box center [1292, 616] width 76 height 28
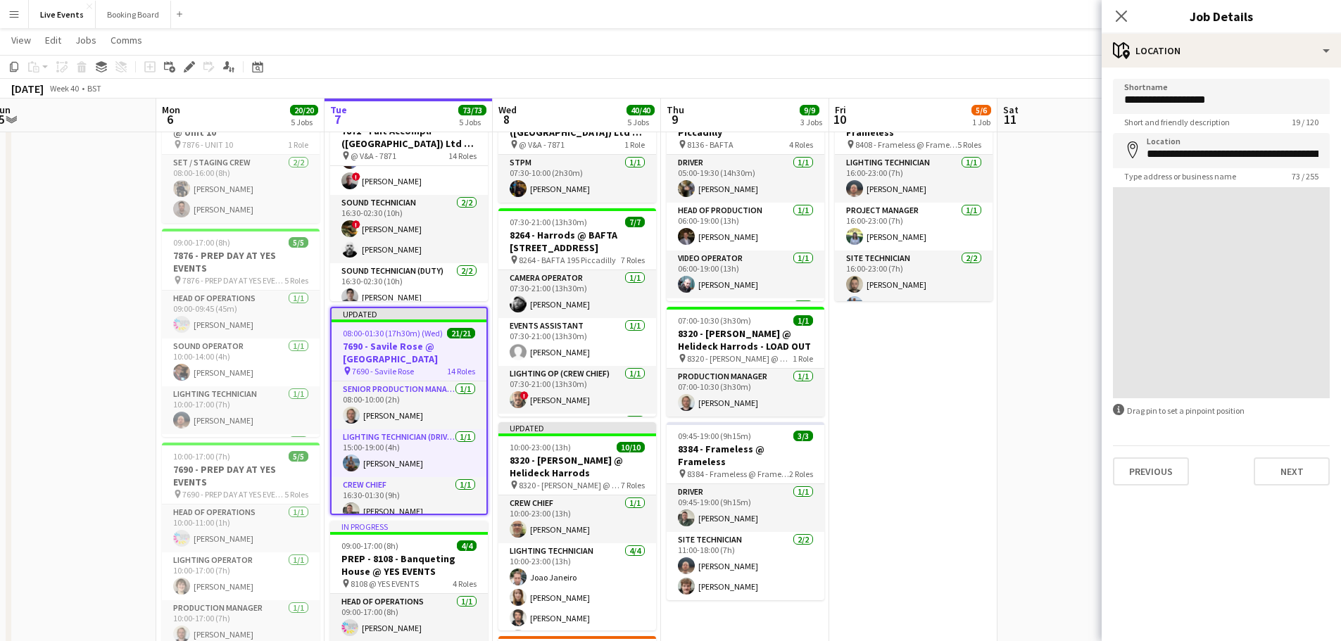
scroll to position [0, 0]
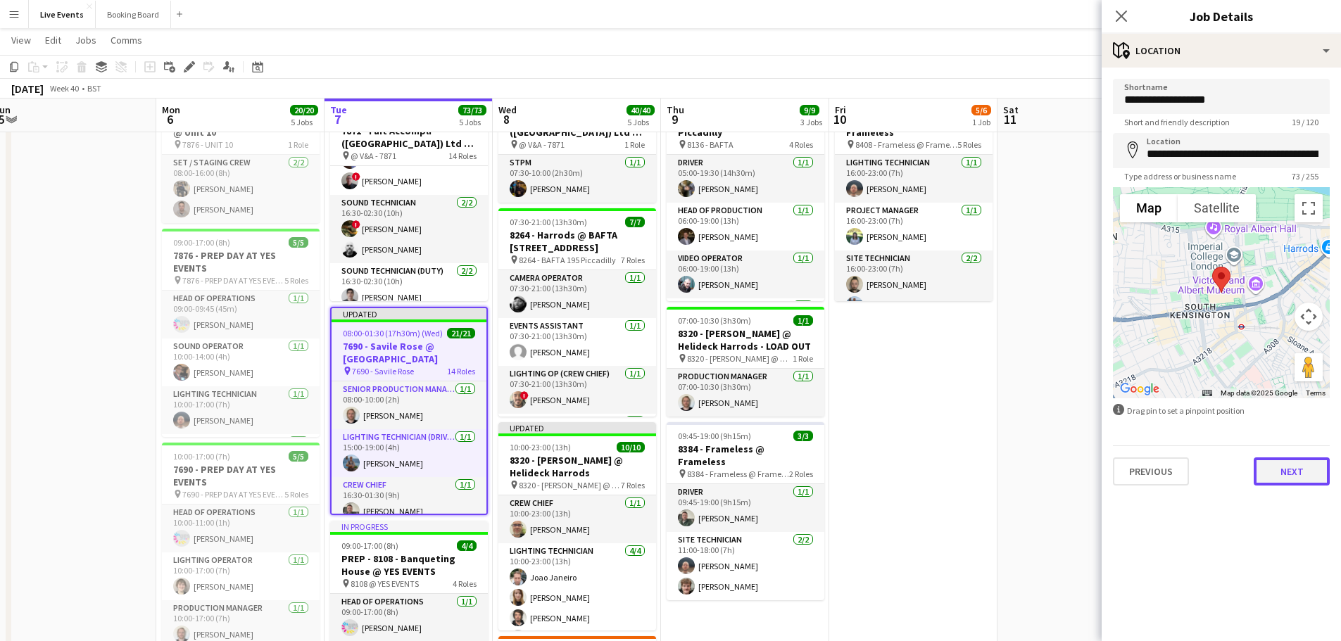
click at [1285, 473] on button "Next" at bounding box center [1292, 472] width 76 height 28
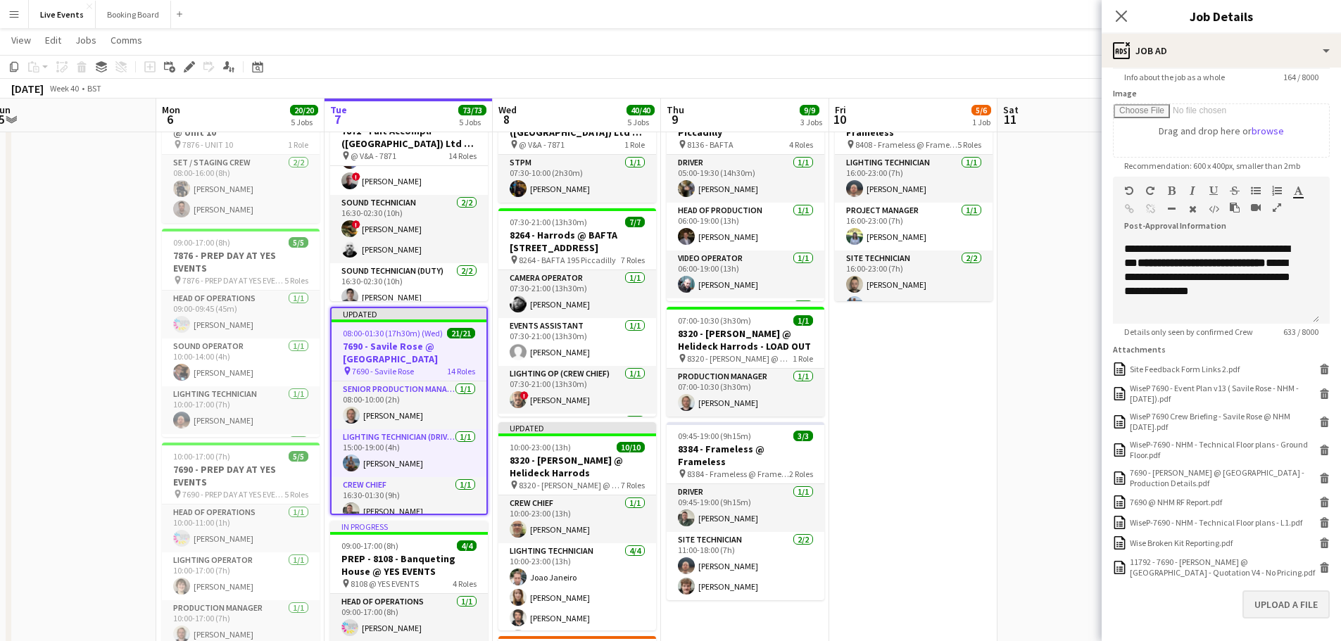
scroll to position [279, 0]
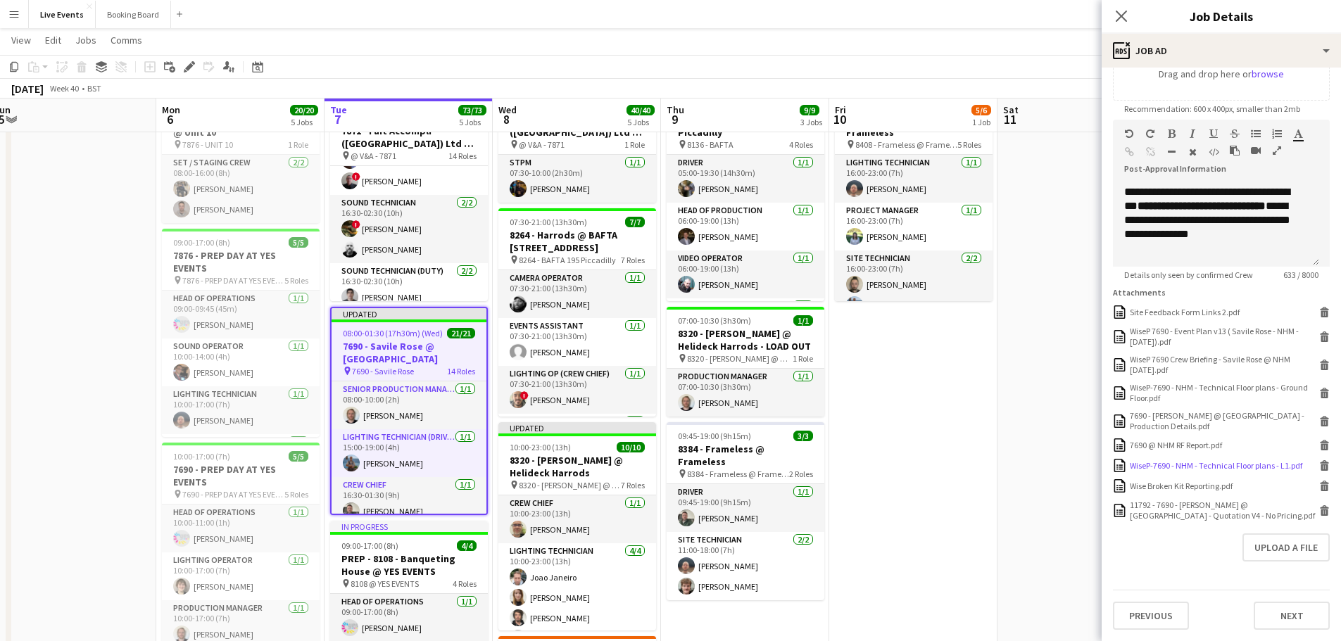
click at [1320, 462] on icon at bounding box center [1324, 462] width 9 height 4
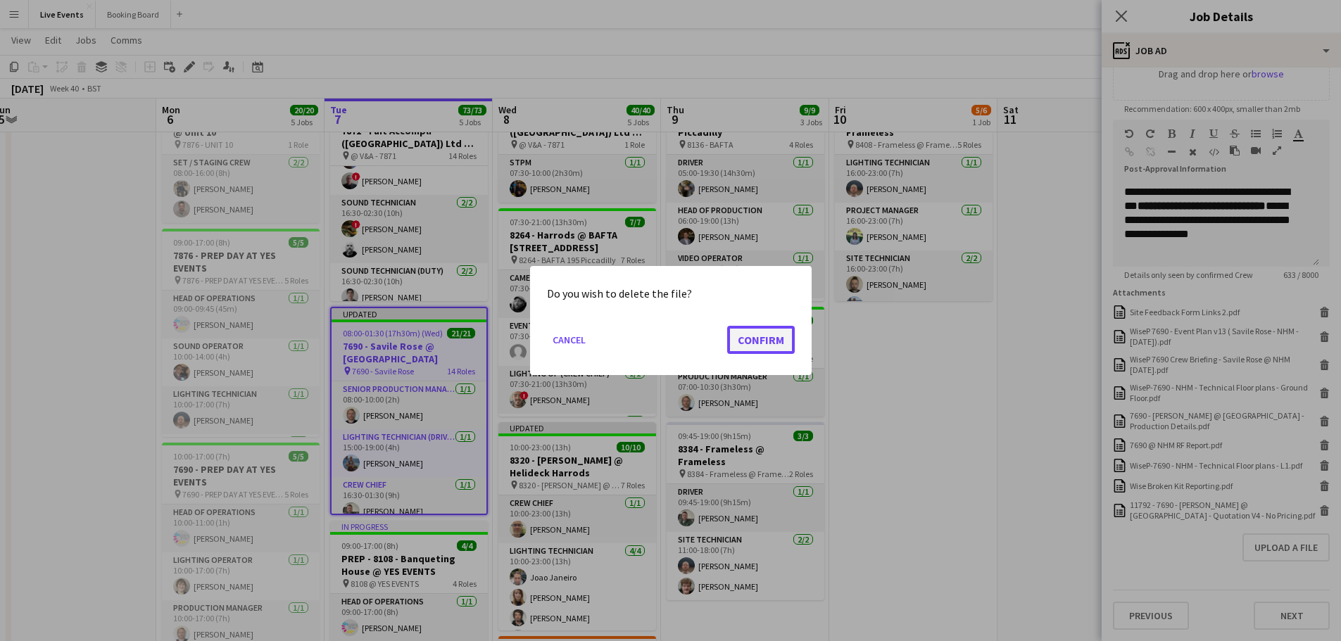
click at [743, 330] on button "Confirm" at bounding box center [761, 340] width 68 height 28
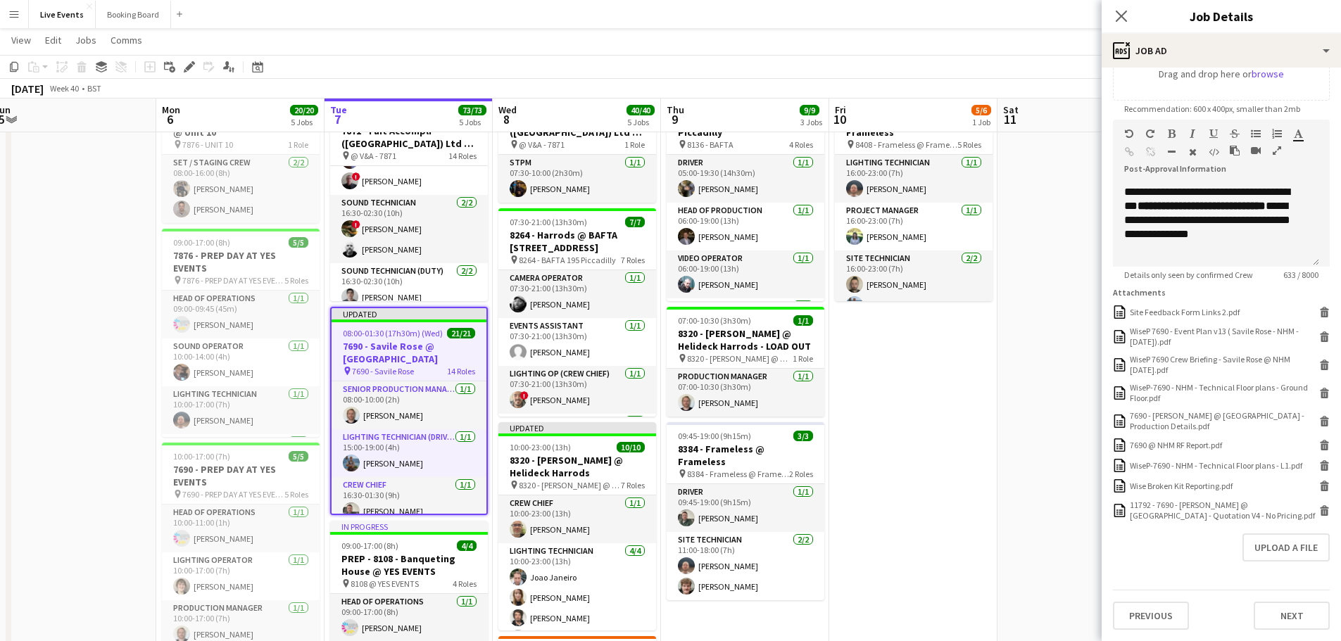
scroll to position [258, 0]
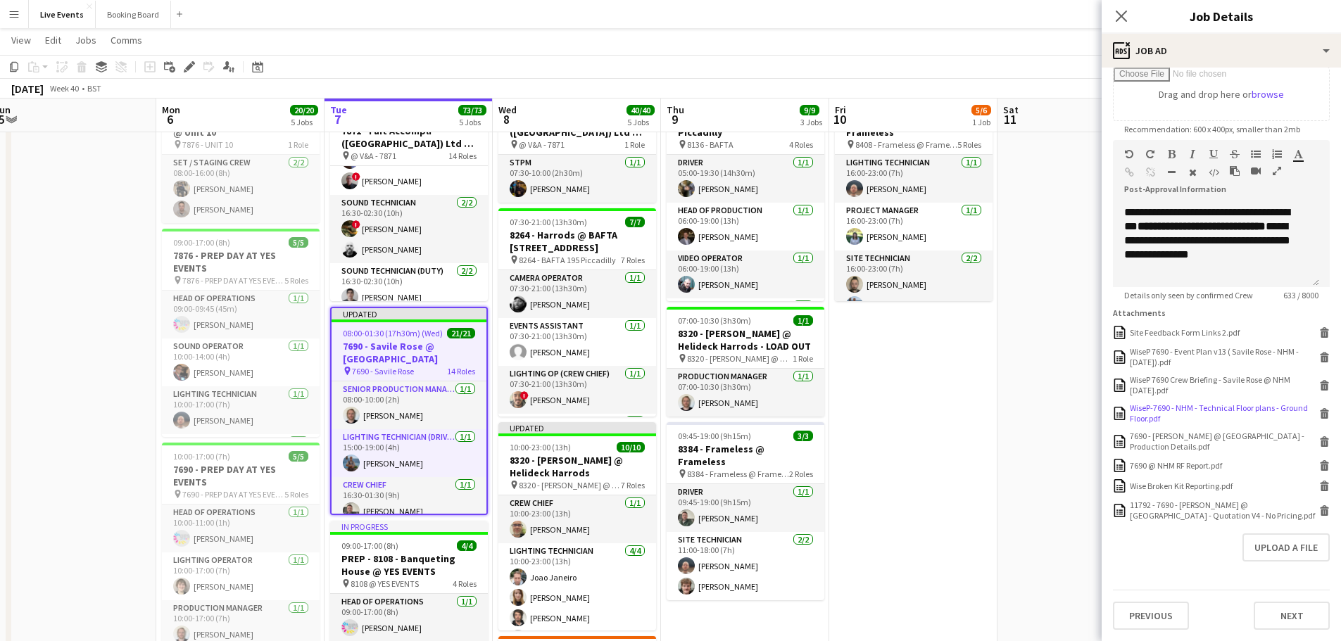
click at [1320, 410] on icon at bounding box center [1324, 410] width 9 height 4
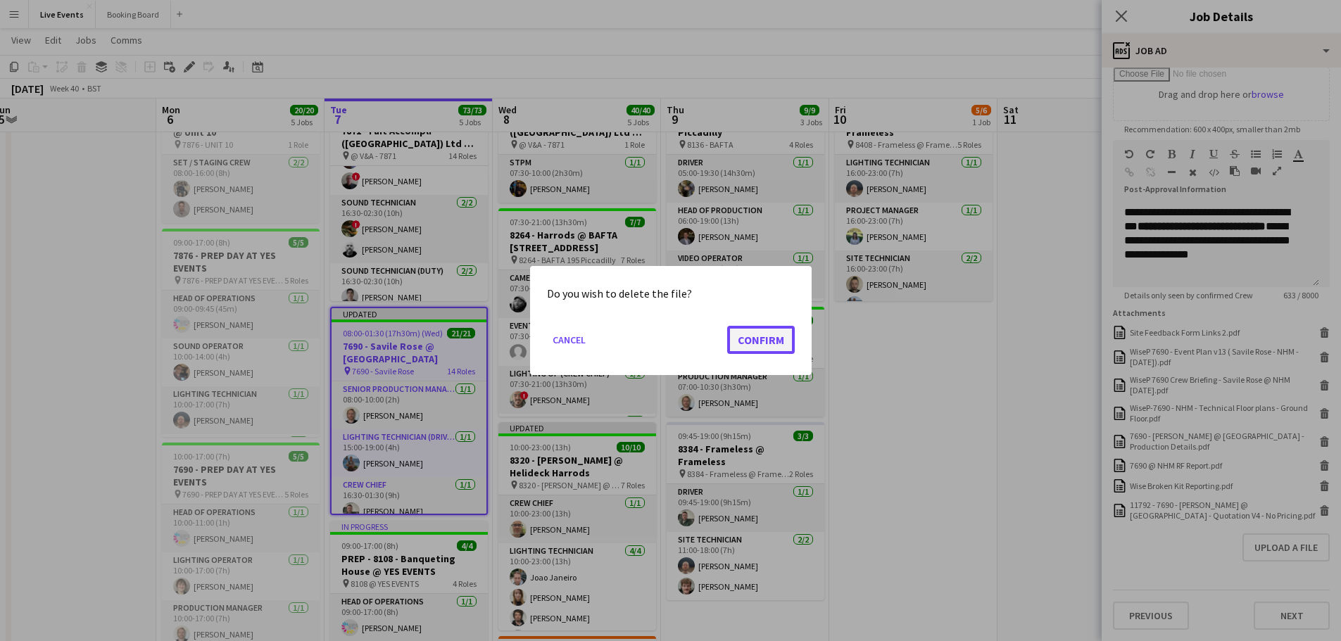
click at [744, 341] on button "Confirm" at bounding box center [761, 340] width 68 height 28
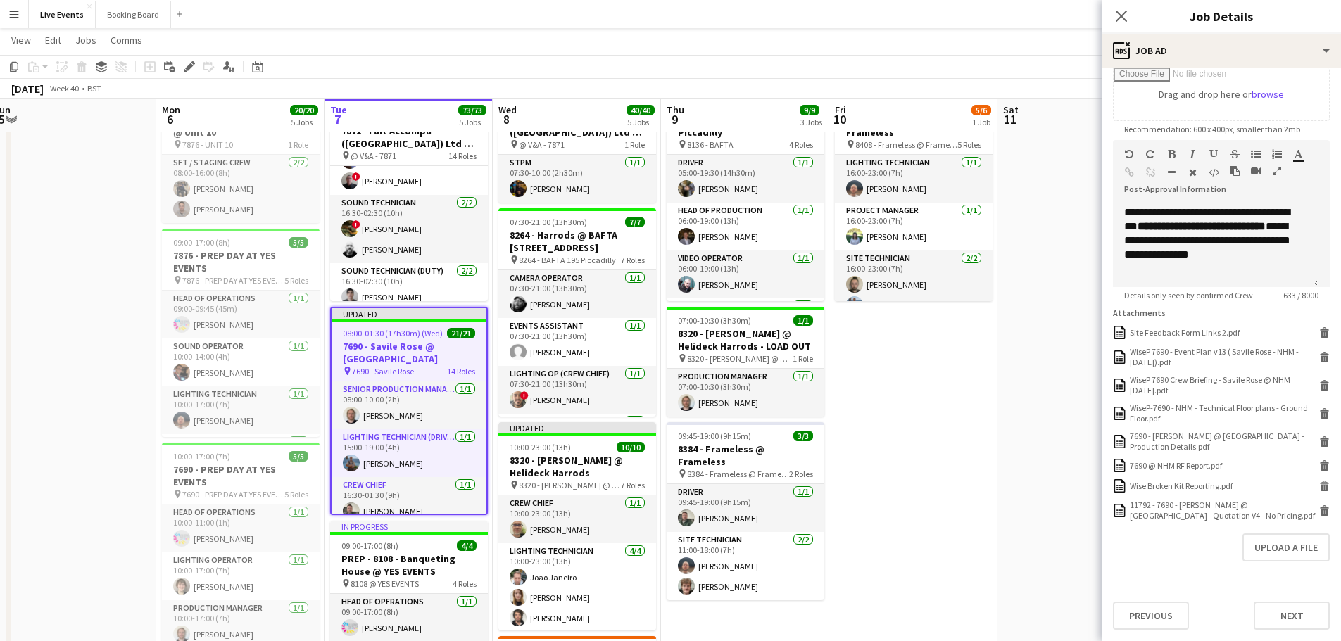
scroll to position [230, 0]
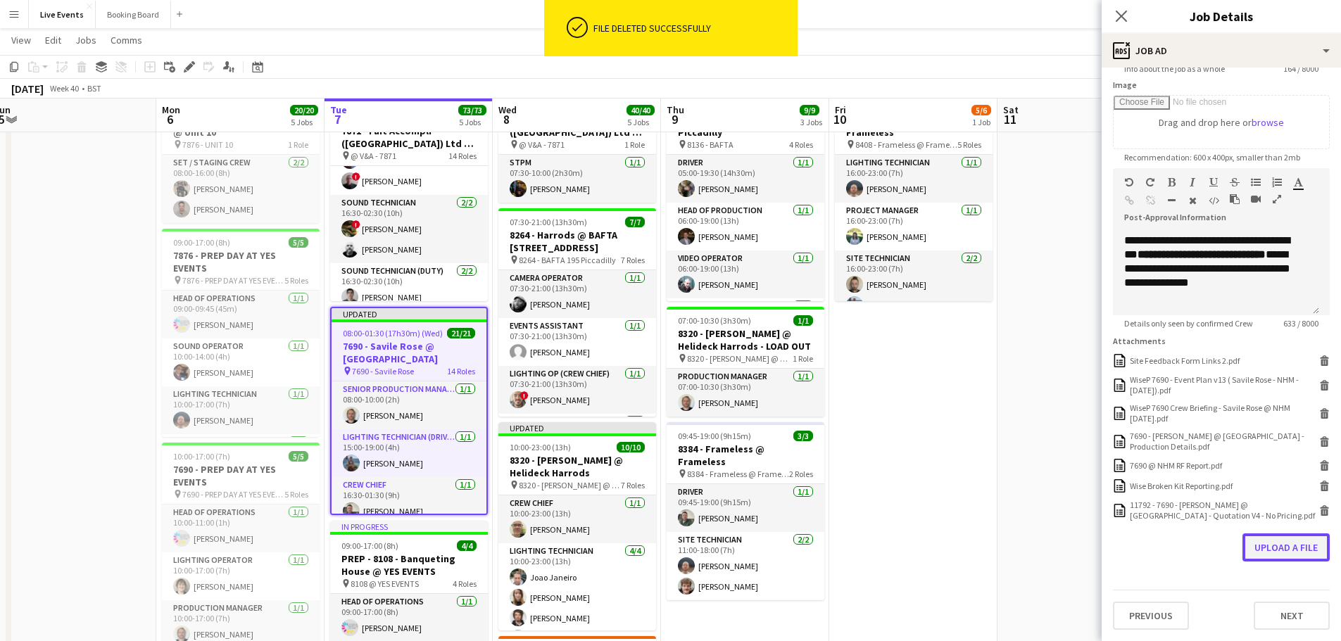
click at [1272, 550] on button "Upload a file" at bounding box center [1285, 548] width 87 height 28
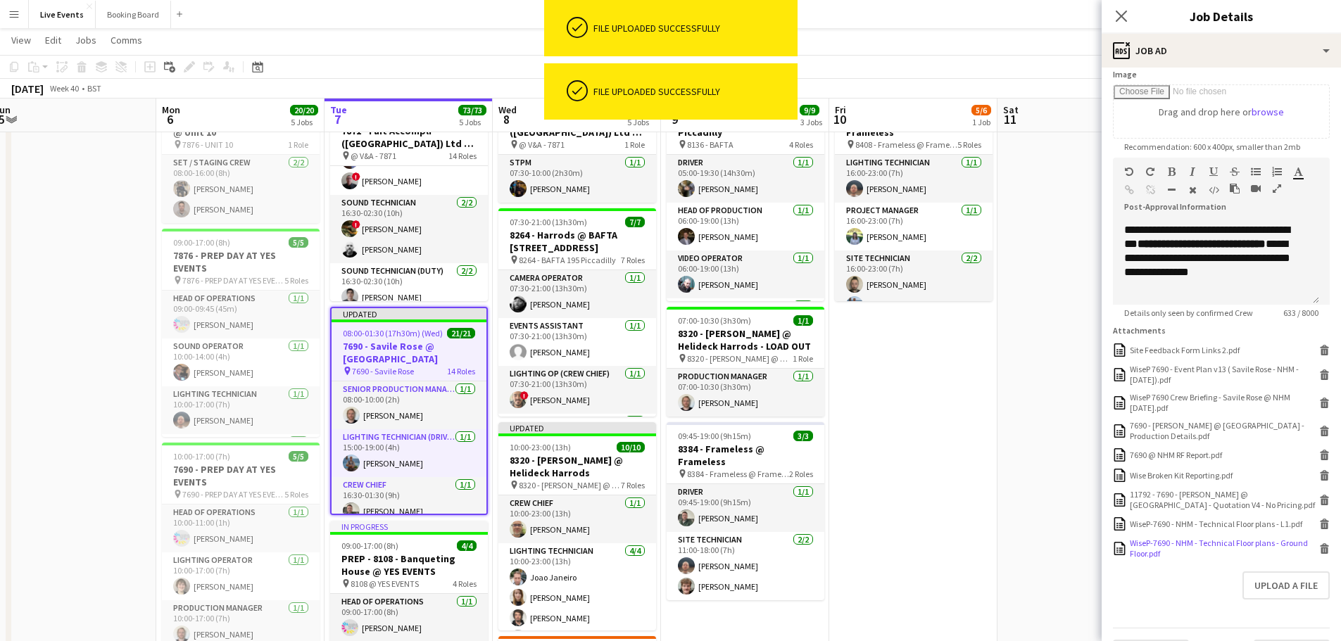
scroll to position [279, 0]
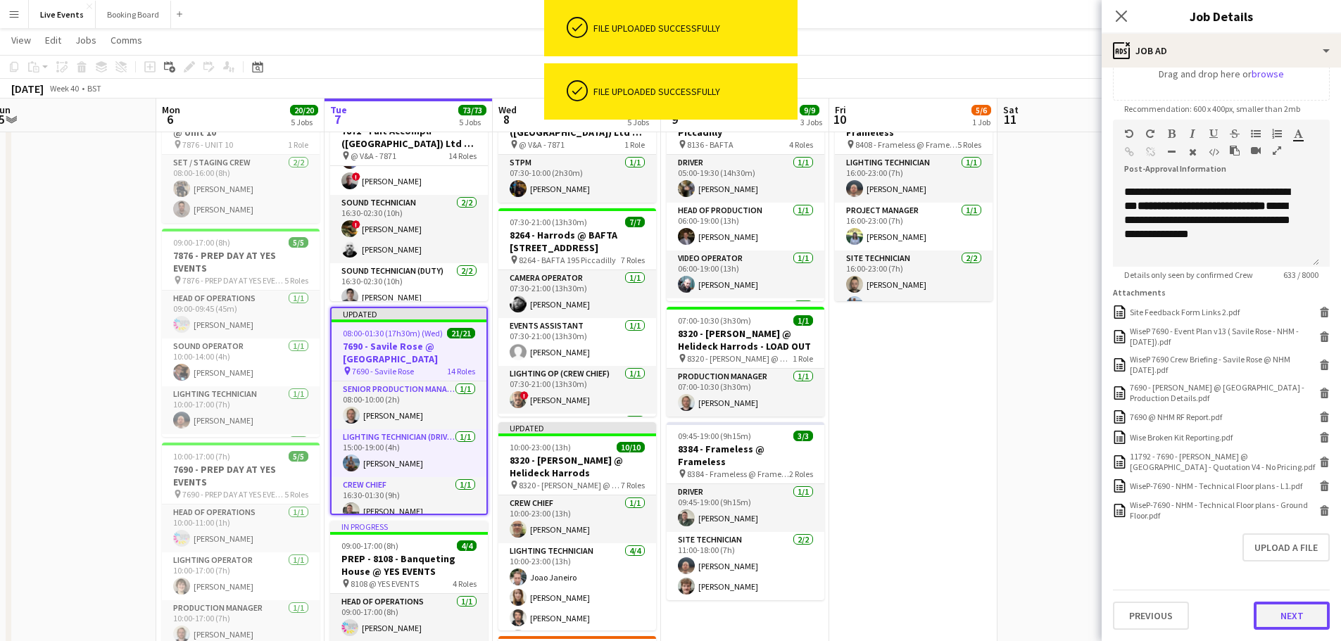
click at [1270, 616] on button "Next" at bounding box center [1292, 616] width 76 height 28
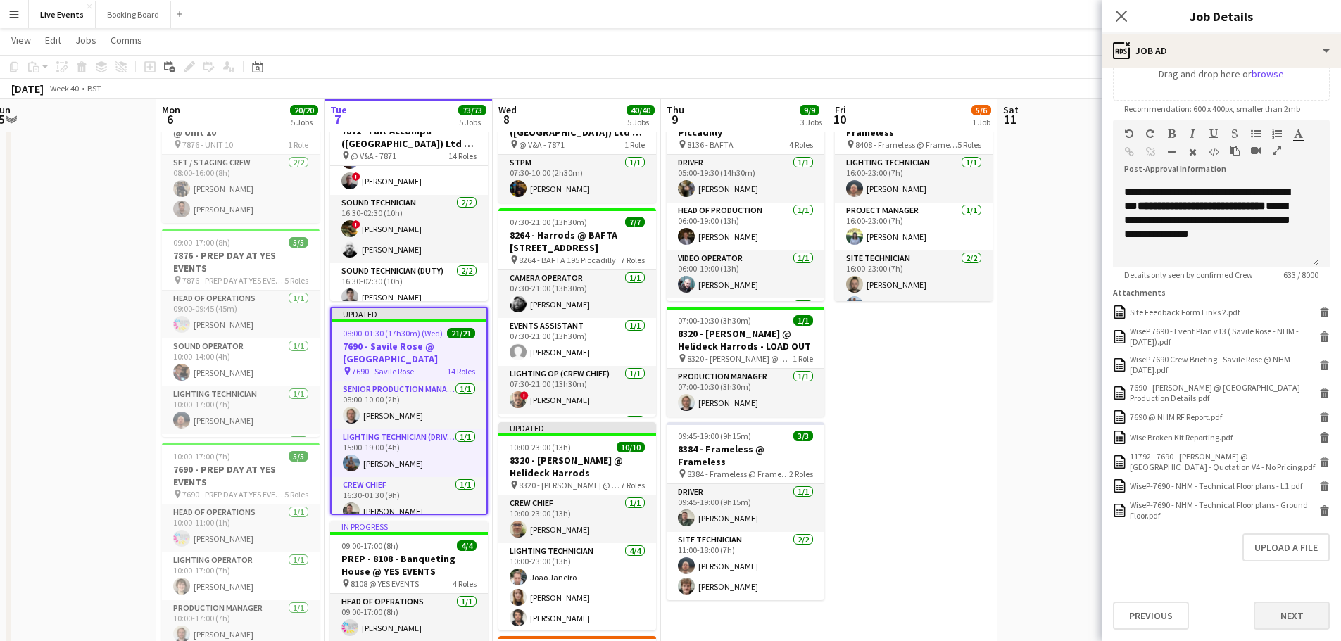
scroll to position [0, 0]
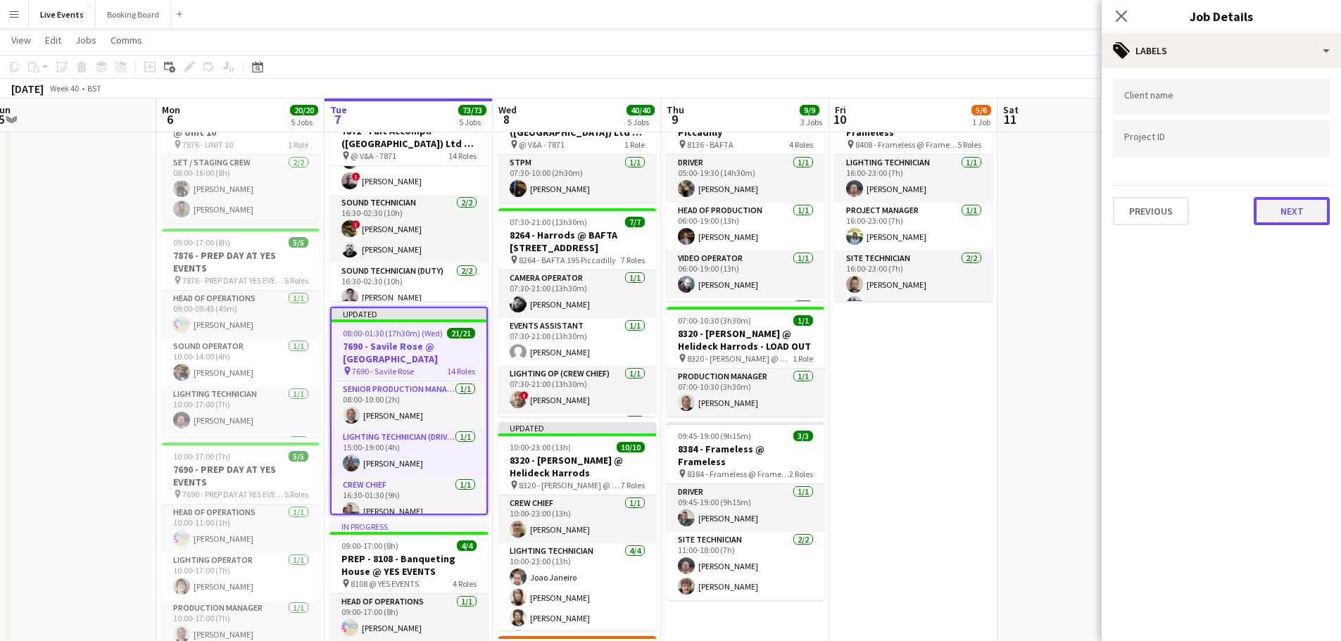
click at [1288, 222] on button "Next" at bounding box center [1292, 211] width 76 height 28
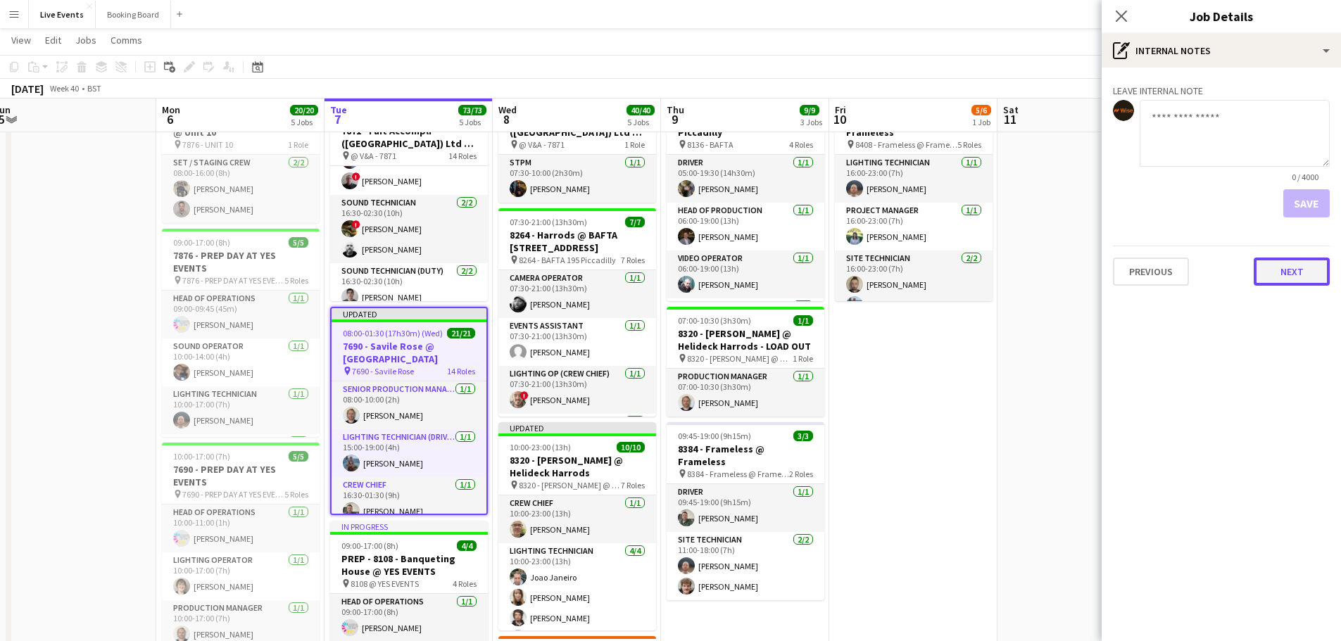
click at [1294, 271] on button "Next" at bounding box center [1292, 272] width 76 height 28
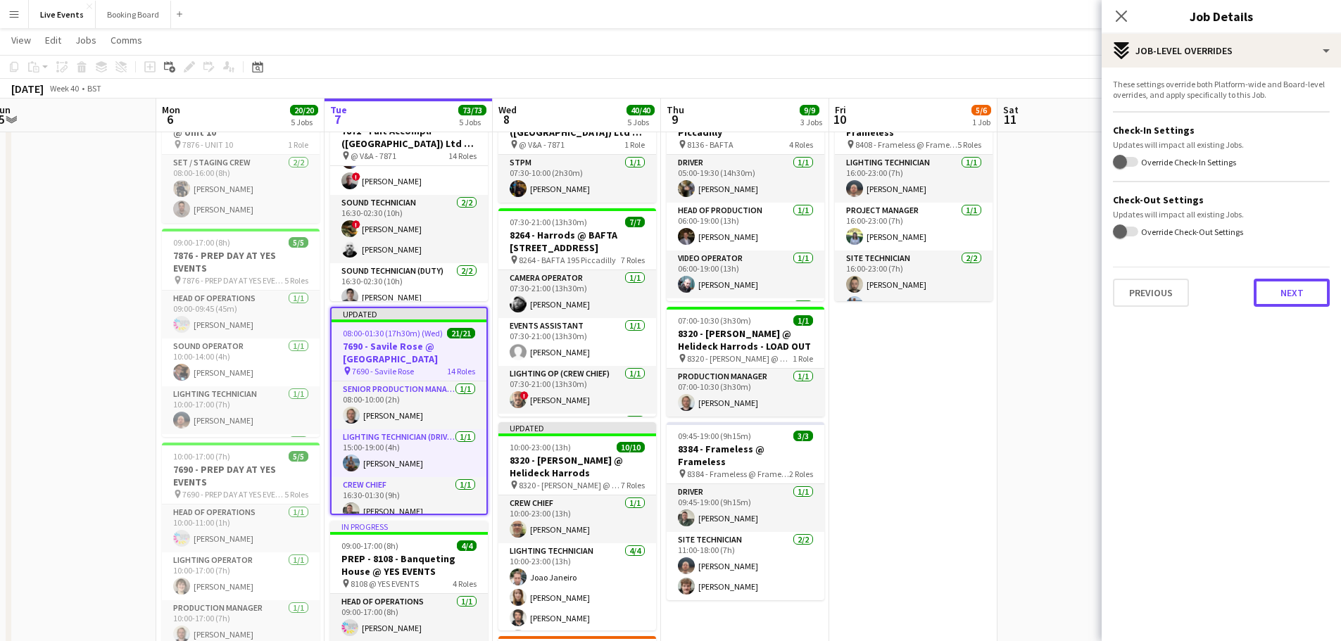
click at [1292, 291] on button "Next" at bounding box center [1292, 293] width 76 height 28
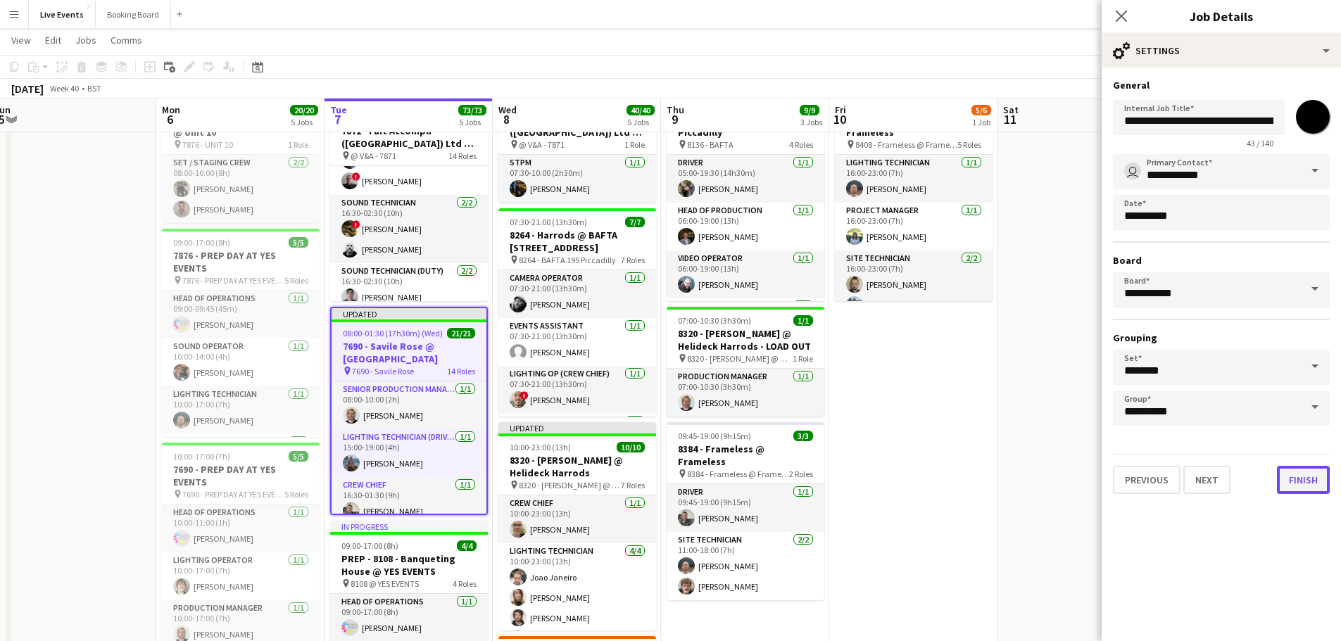
click at [1322, 479] on button "Finish" at bounding box center [1303, 480] width 53 height 28
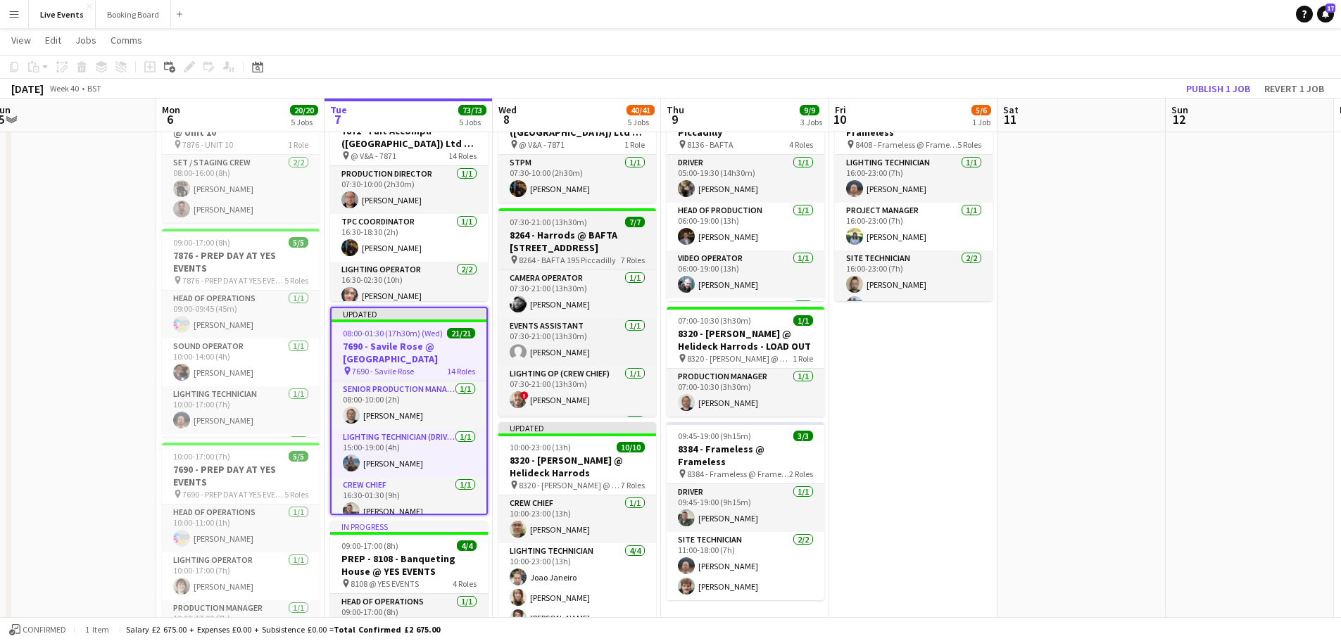
scroll to position [141, 0]
